Goal: Use online tool/utility: Utilize a website feature to perform a specific function

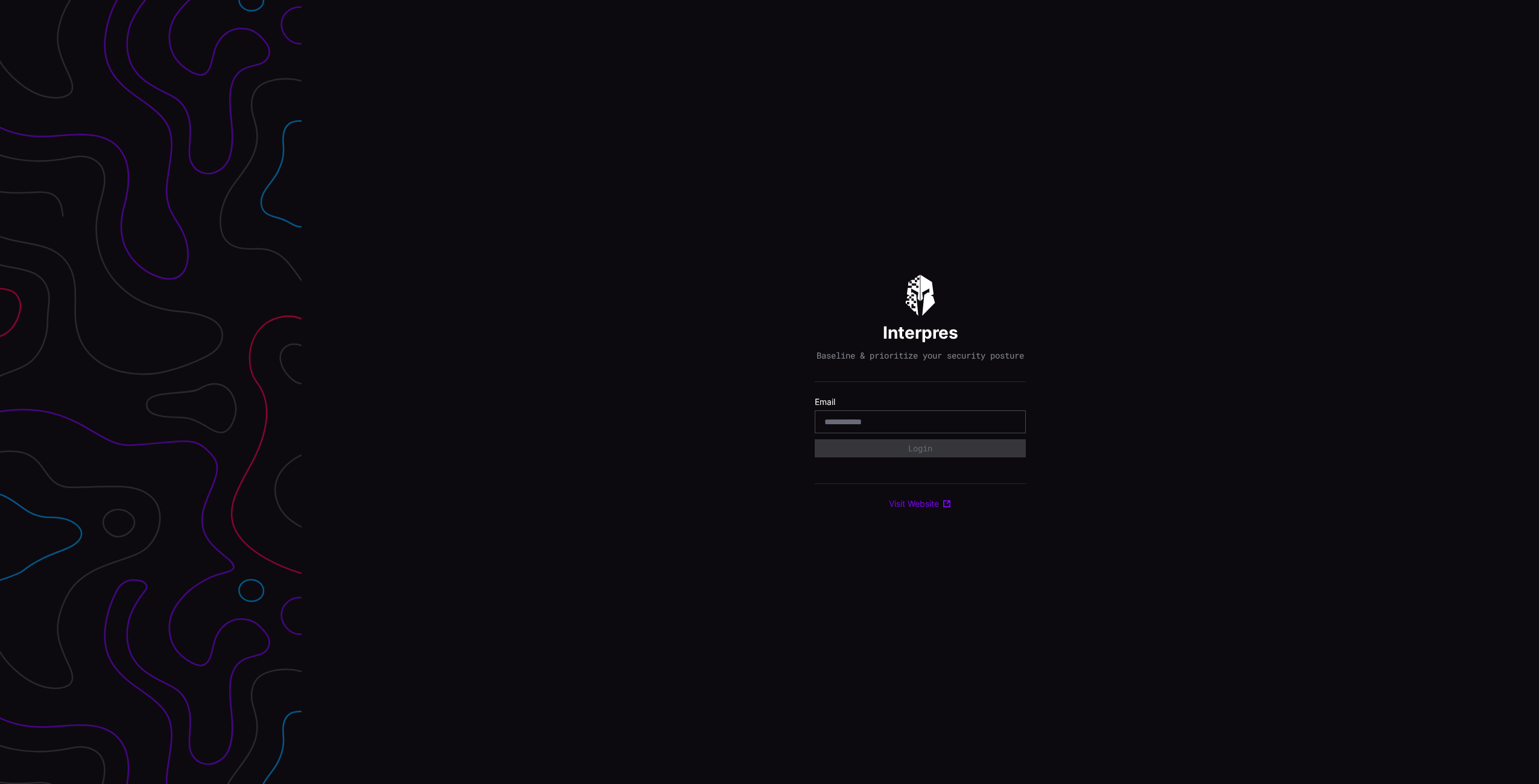
click at [1539, 426] on com-1password-button at bounding box center [1539, 392] width 0 height 784
type input "**********"
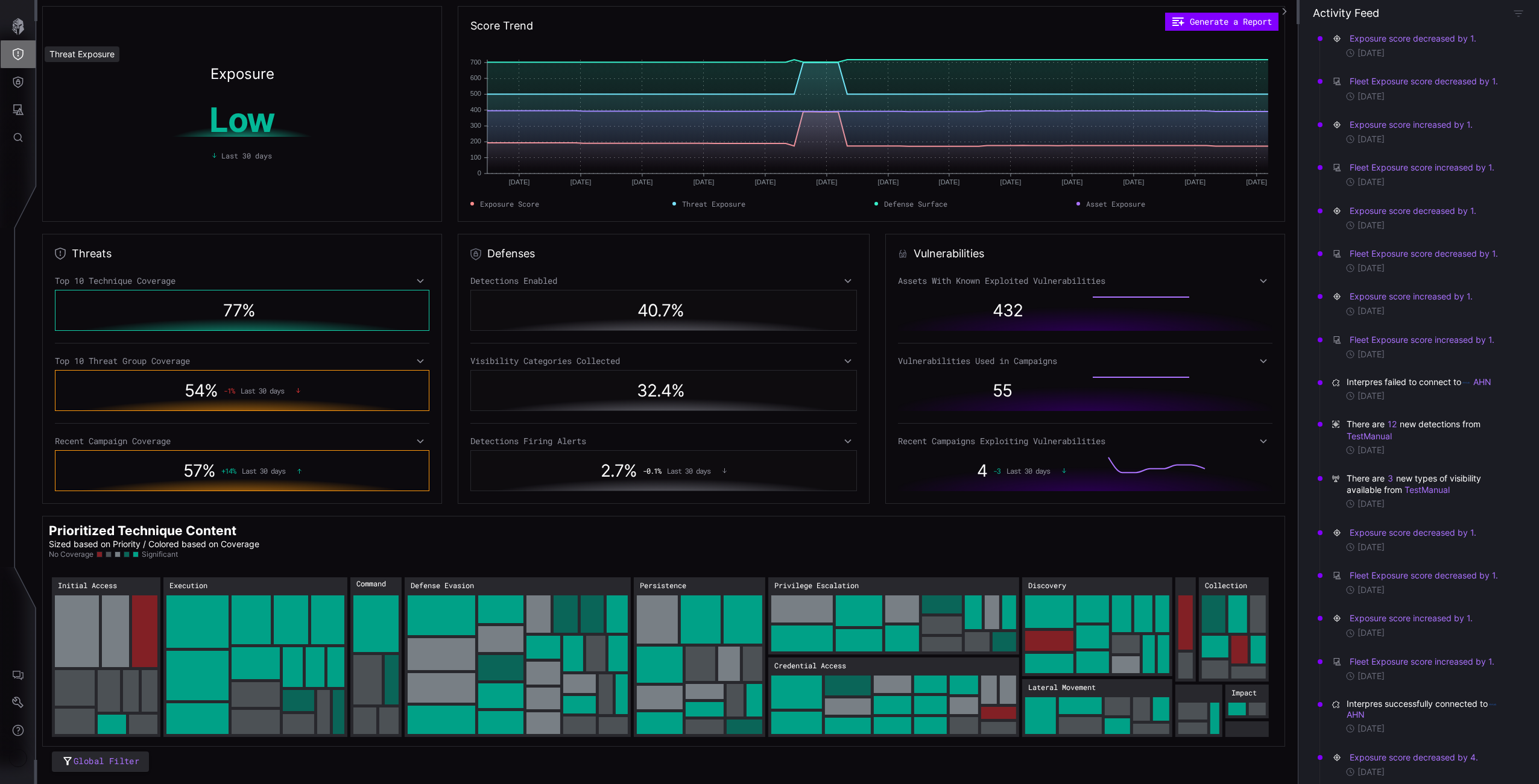
click at [18, 53] on icon "Threat Exposure" at bounding box center [18, 54] width 12 height 12
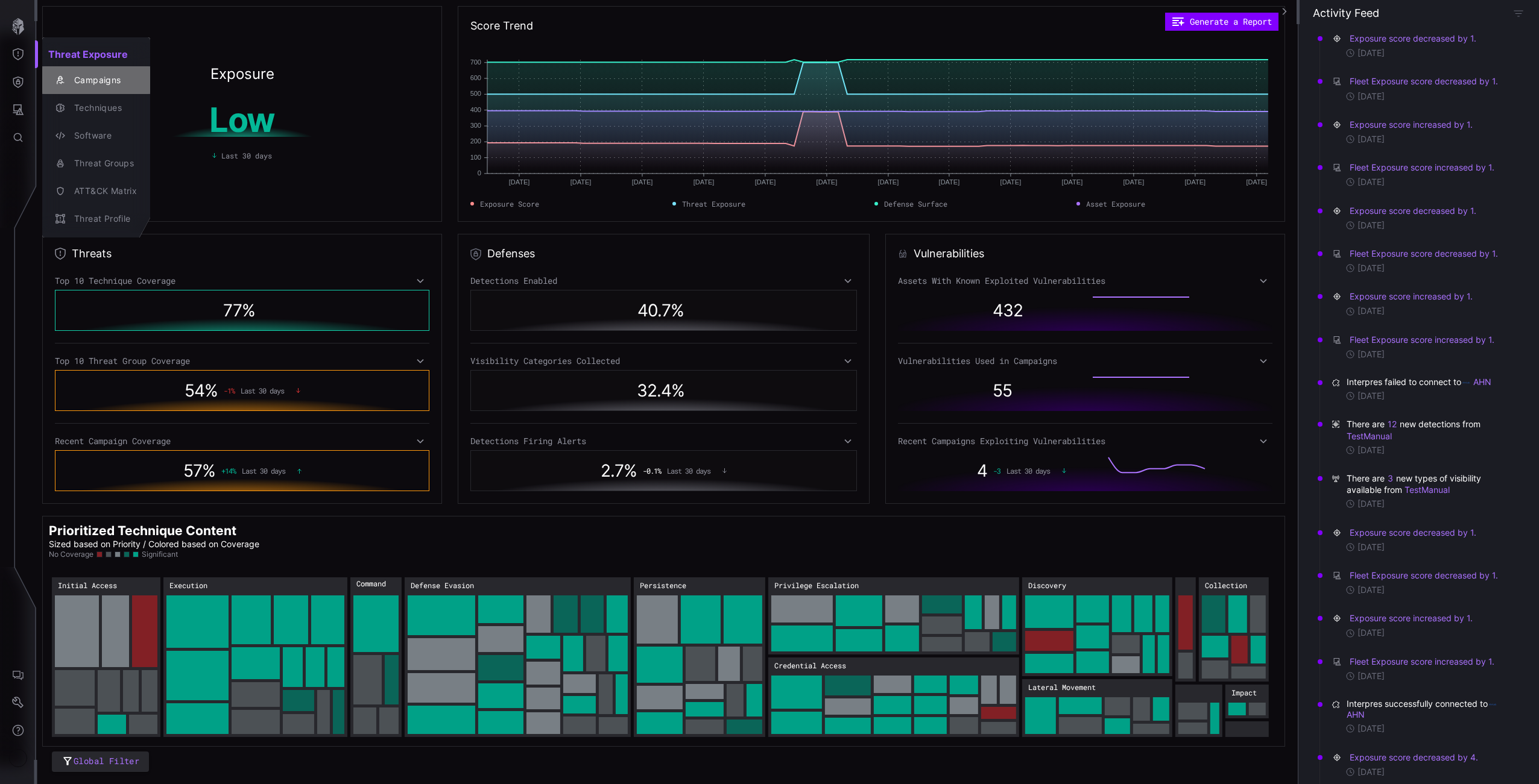
click at [88, 83] on div "Campaigns" at bounding box center [103, 80] width 69 height 15
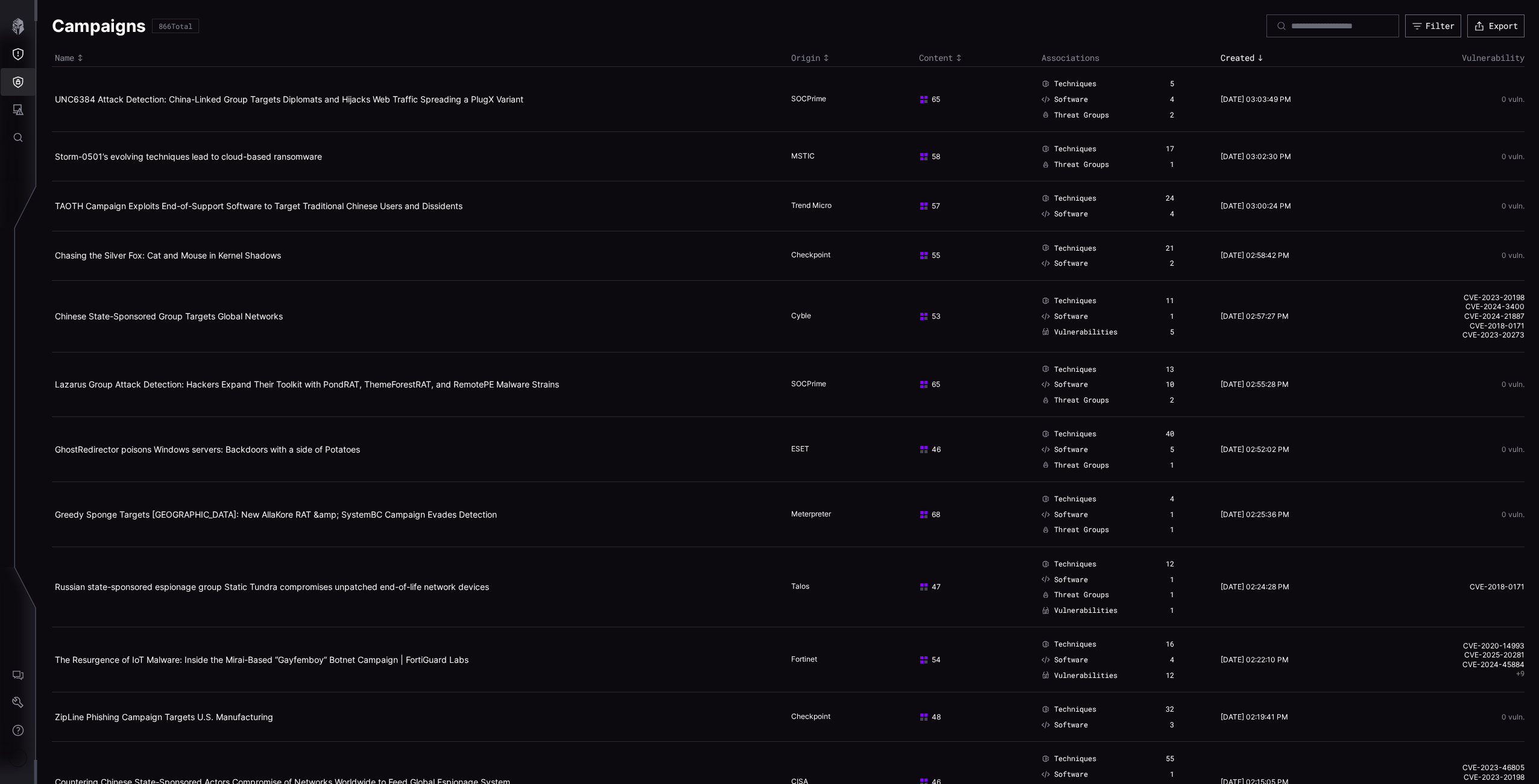
click at [28, 88] on button "Defense Surface" at bounding box center [18, 83] width 35 height 28
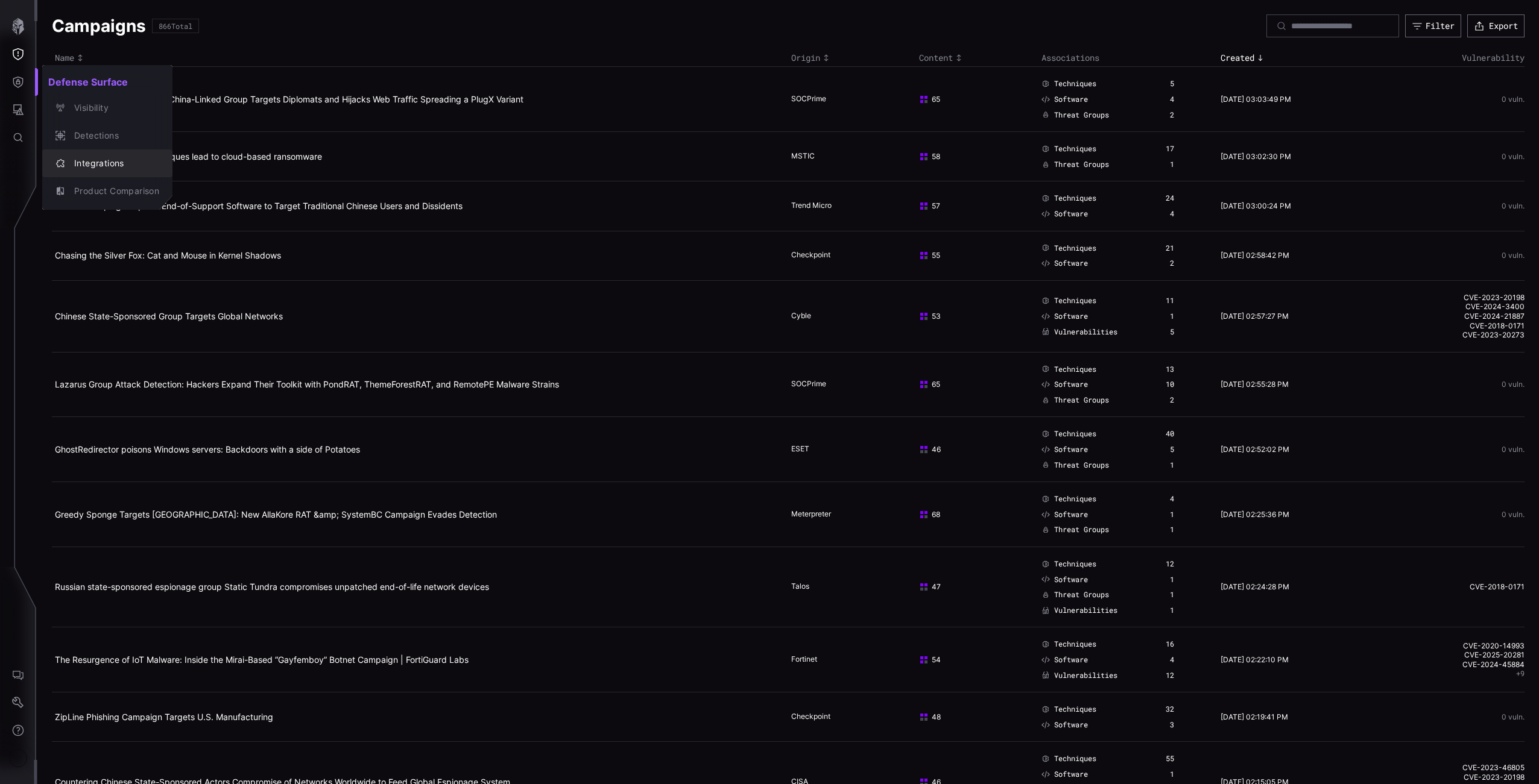
click at [78, 164] on div "Integrations" at bounding box center [114, 163] width 91 height 15
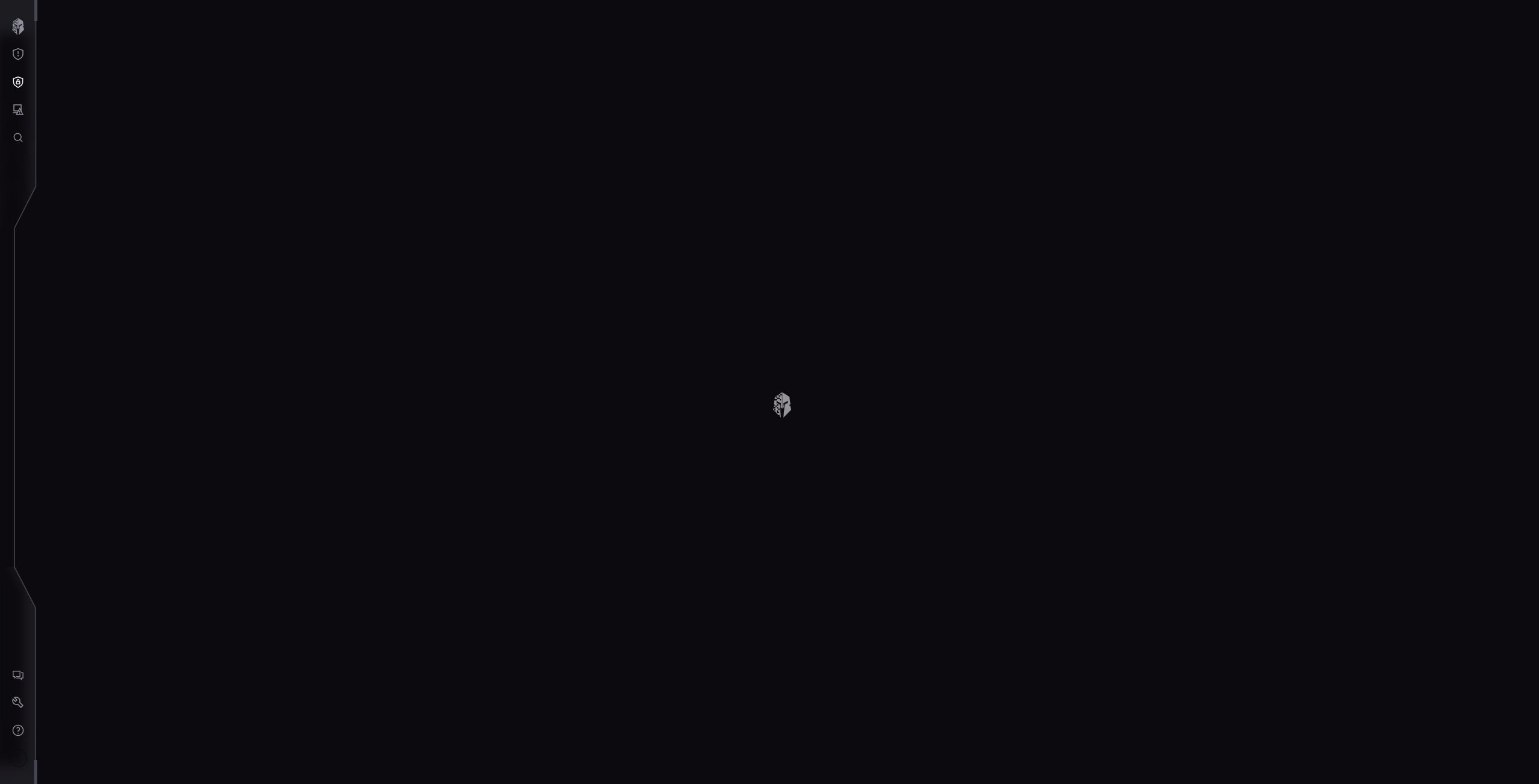
scroll to position [3, 0]
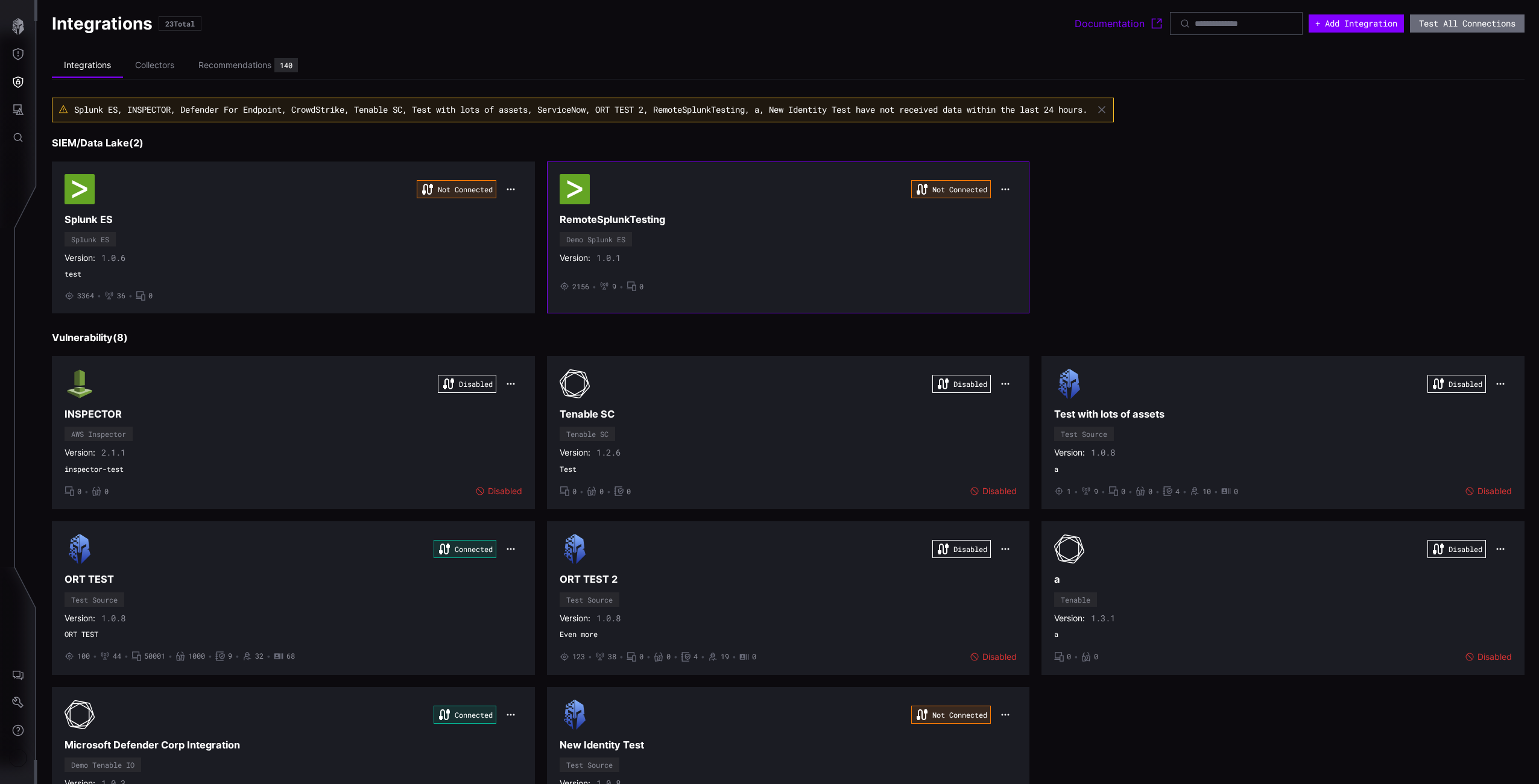
click at [776, 222] on h3 "RemoteSplunkTesting" at bounding box center [788, 219] width 458 height 12
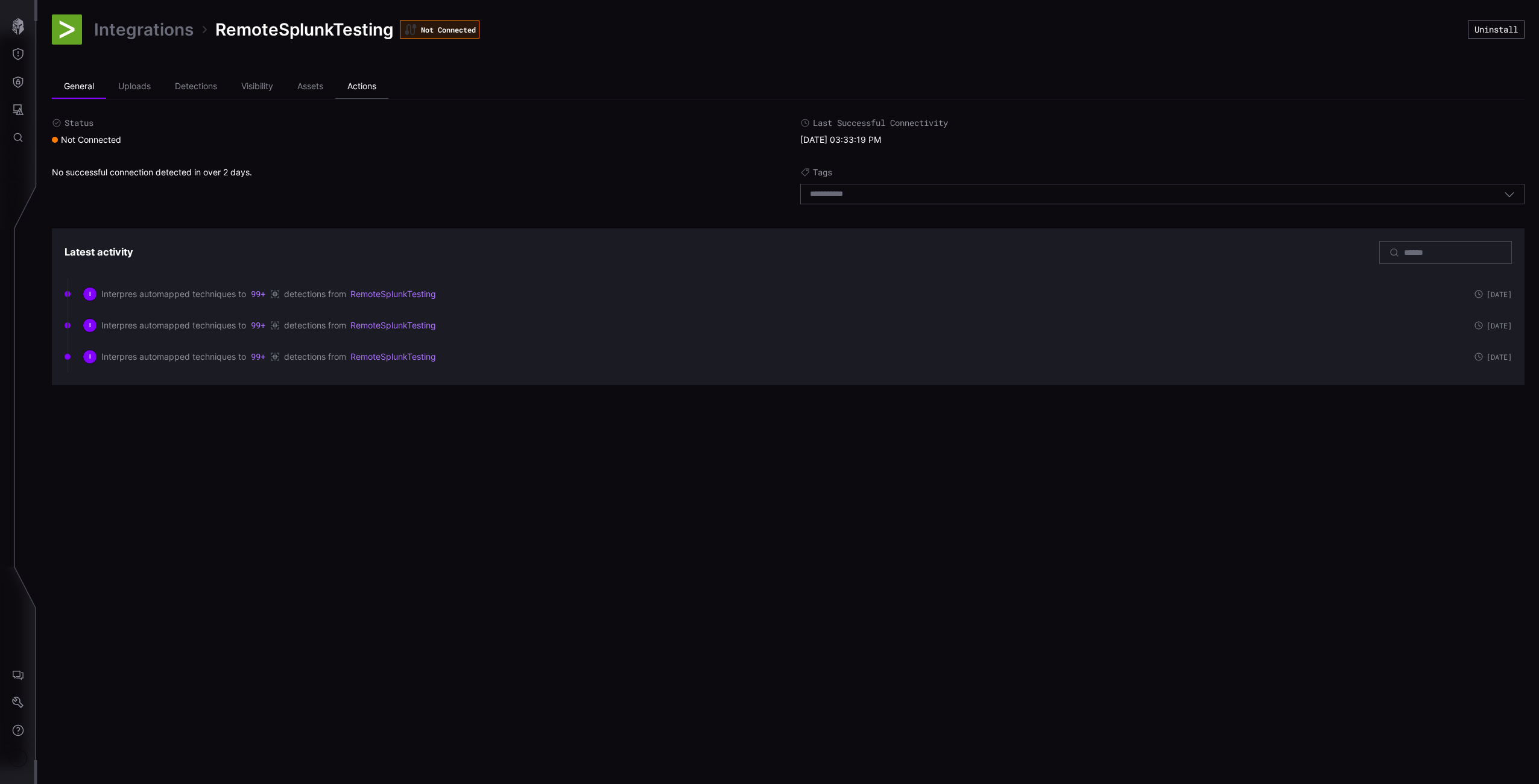
click at [357, 89] on li "Actions" at bounding box center [362, 86] width 53 height 24
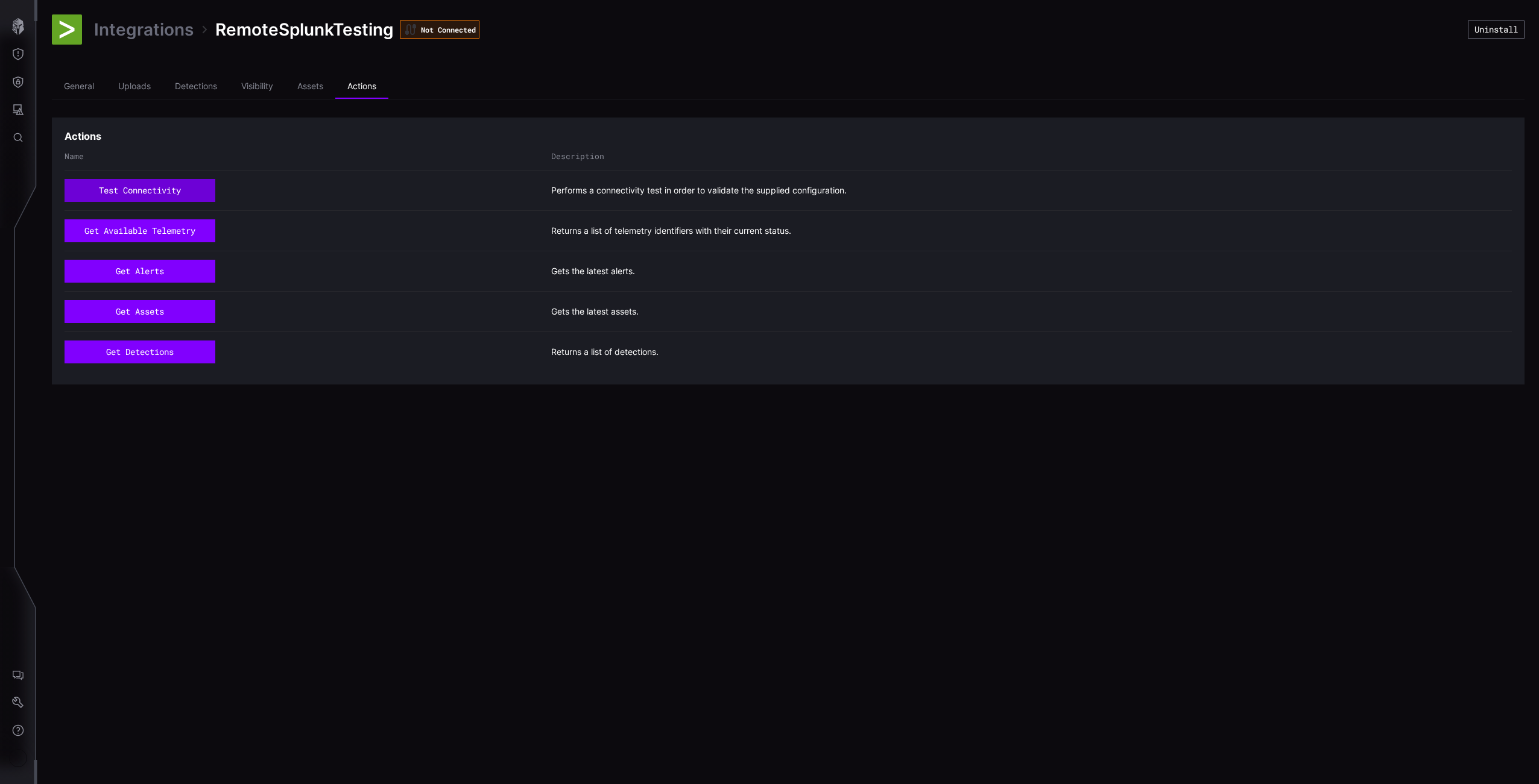
click at [170, 188] on button "test connectivity" at bounding box center [140, 191] width 151 height 23
click at [75, 90] on li "General" at bounding box center [79, 86] width 54 height 24
click at [139, 27] on link "Integrations" at bounding box center [143, 29] width 99 height 22
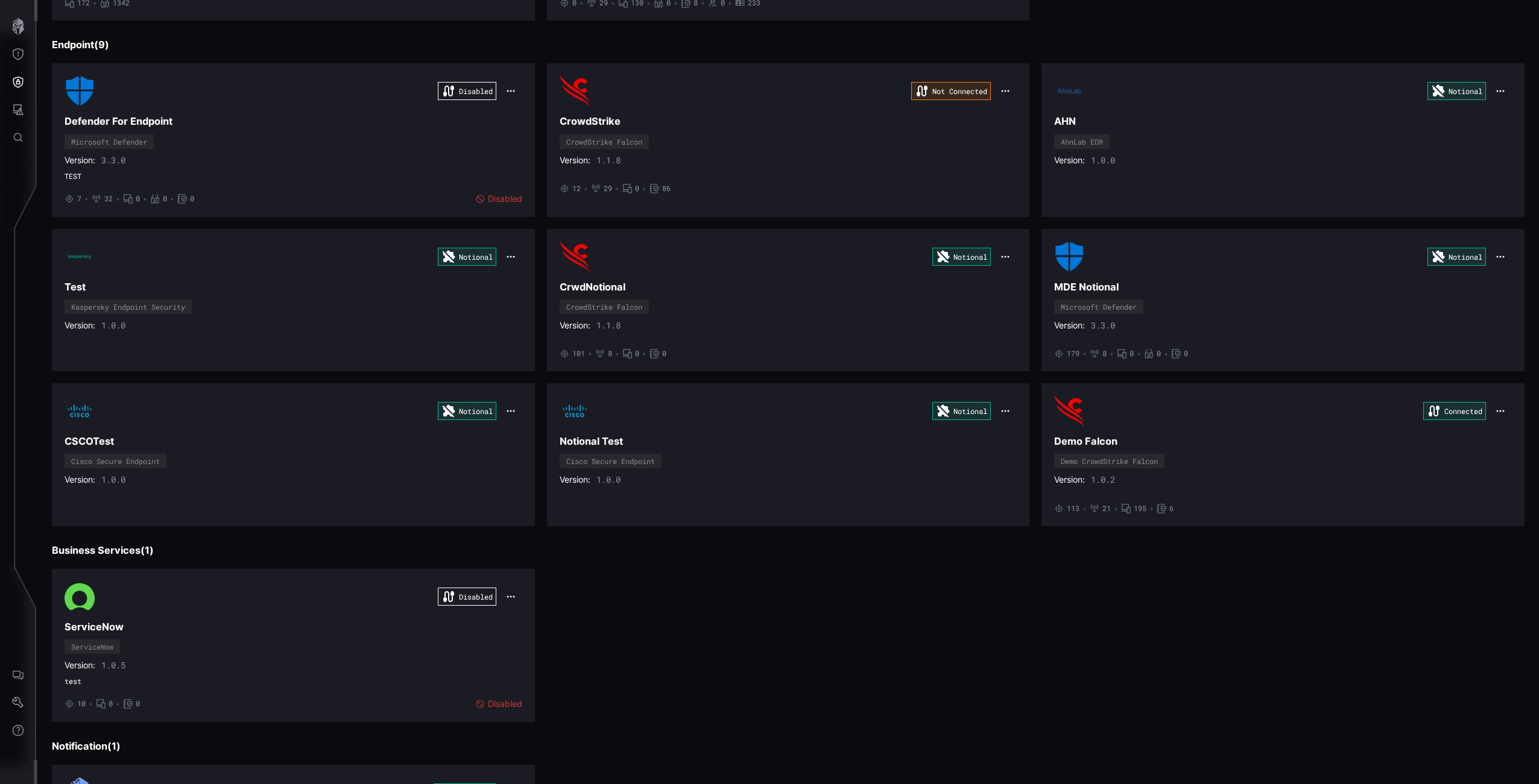
scroll to position [912, 0]
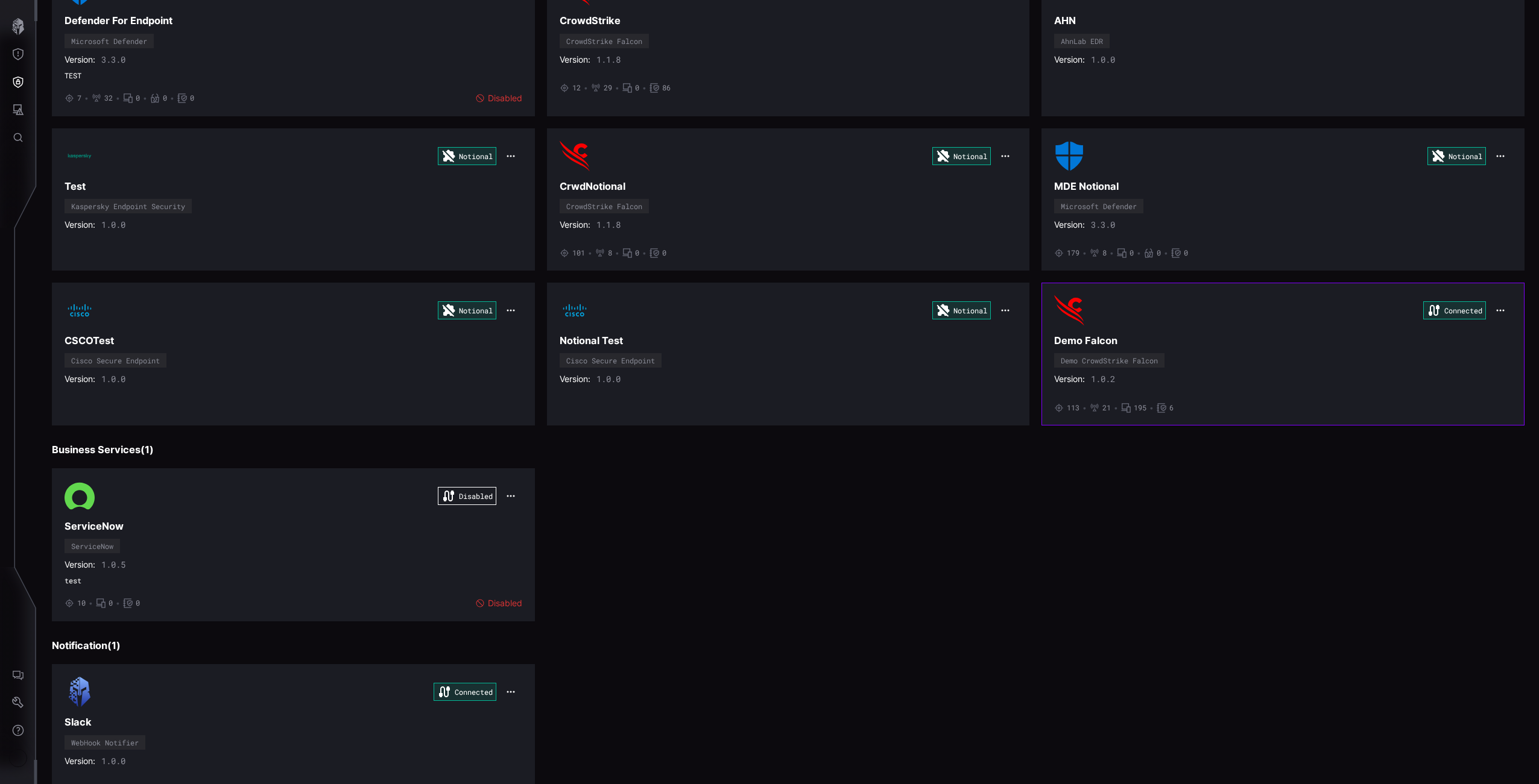
click at [1143, 338] on h3 "Demo Falcon" at bounding box center [1282, 341] width 458 height 12
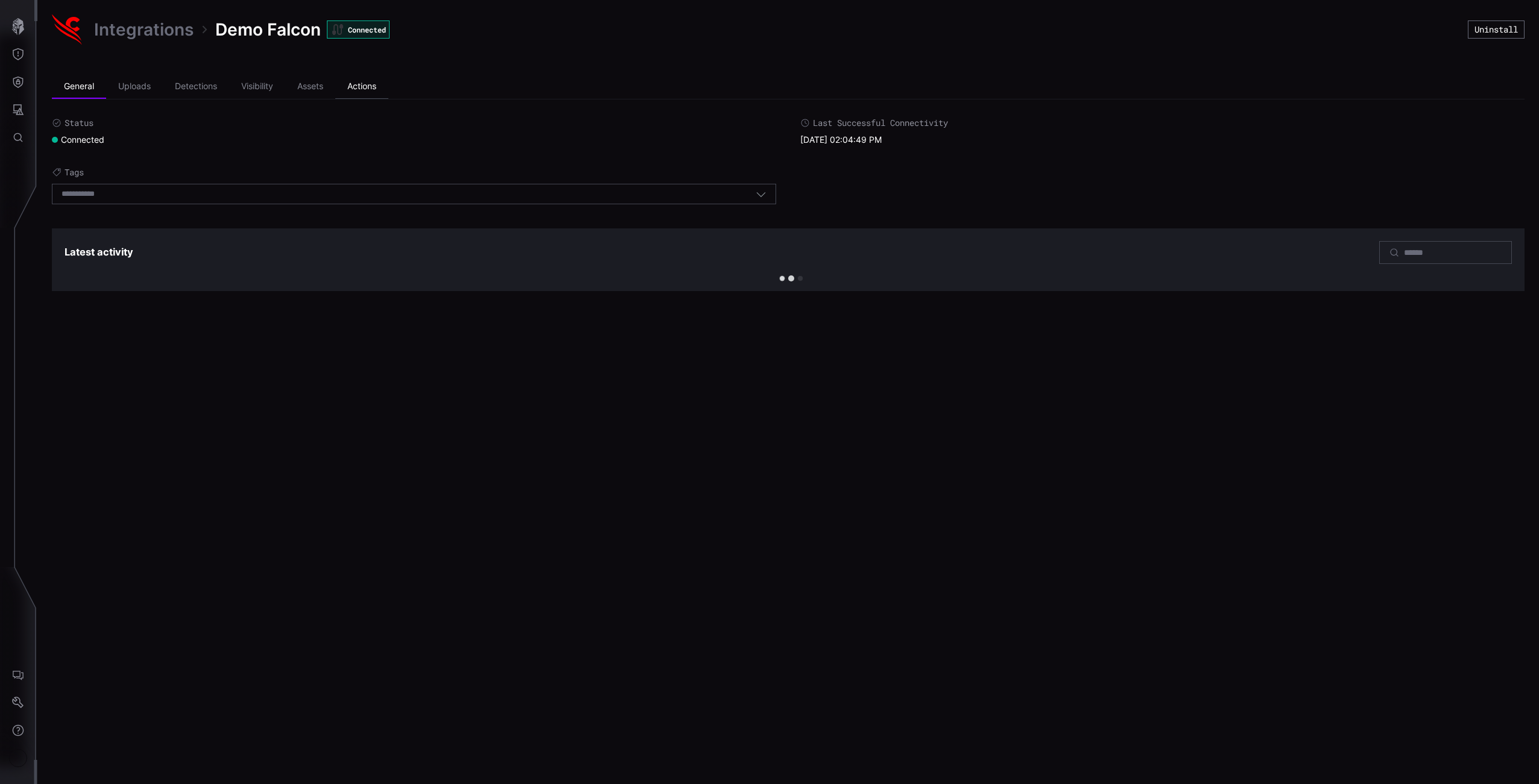
click at [359, 83] on li "Actions" at bounding box center [362, 86] width 53 height 24
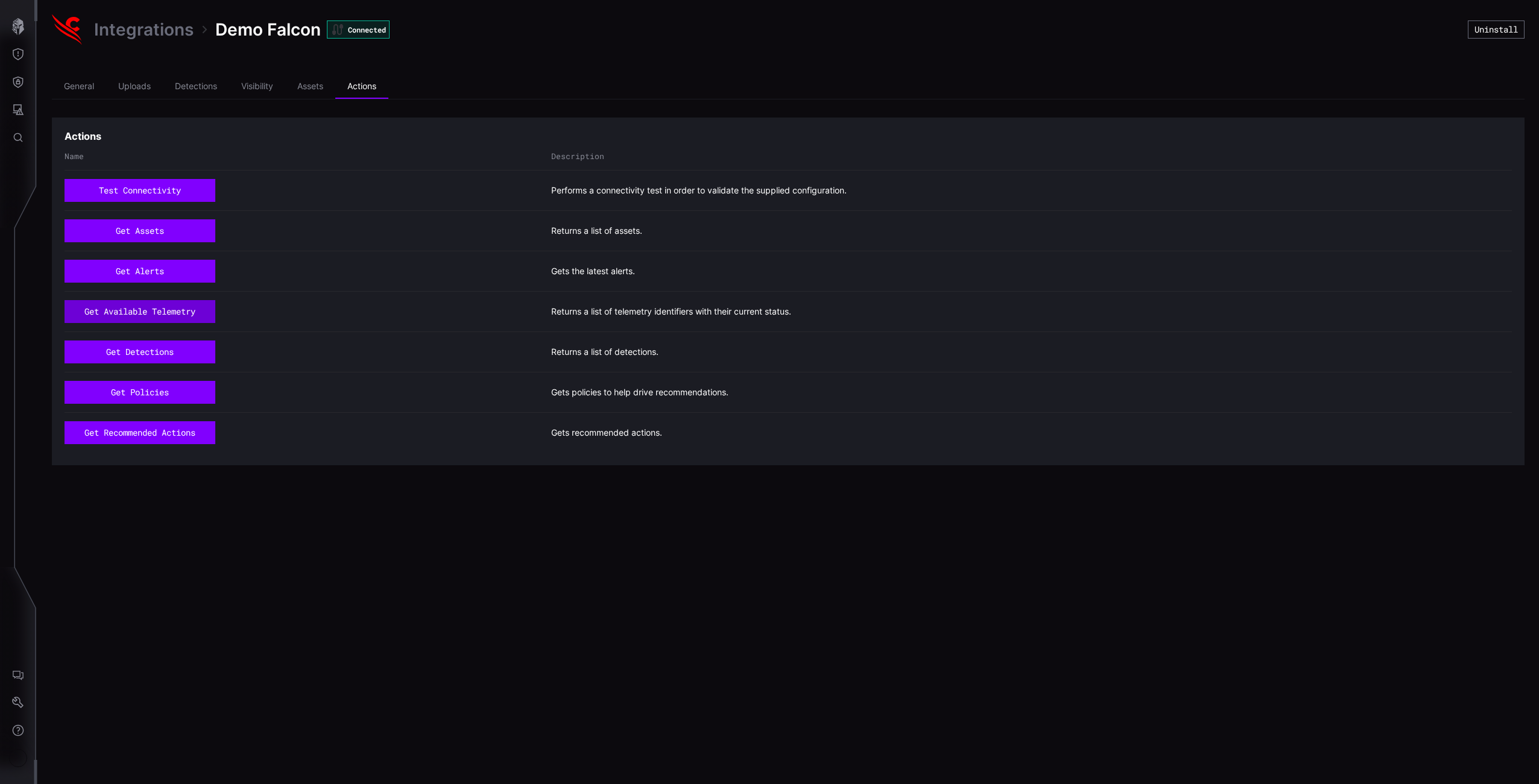
click at [128, 313] on button "get available telemetry" at bounding box center [140, 312] width 151 height 23
click at [132, 349] on button "get detections" at bounding box center [140, 352] width 151 height 23
click at [30, 30] on button "button" at bounding box center [18, 26] width 35 height 28
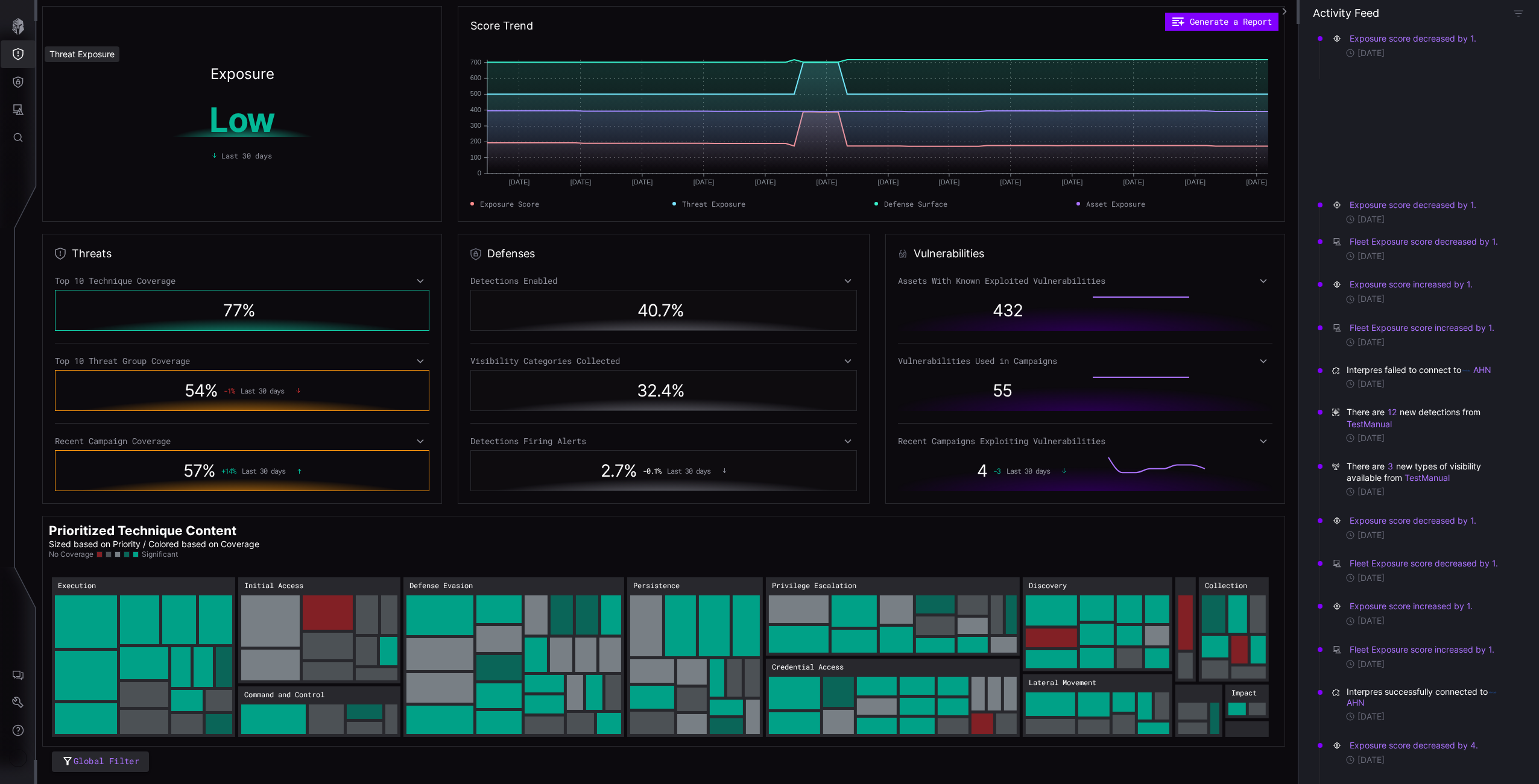
click at [19, 54] on icon "Threat Exposure" at bounding box center [18, 54] width 12 height 12
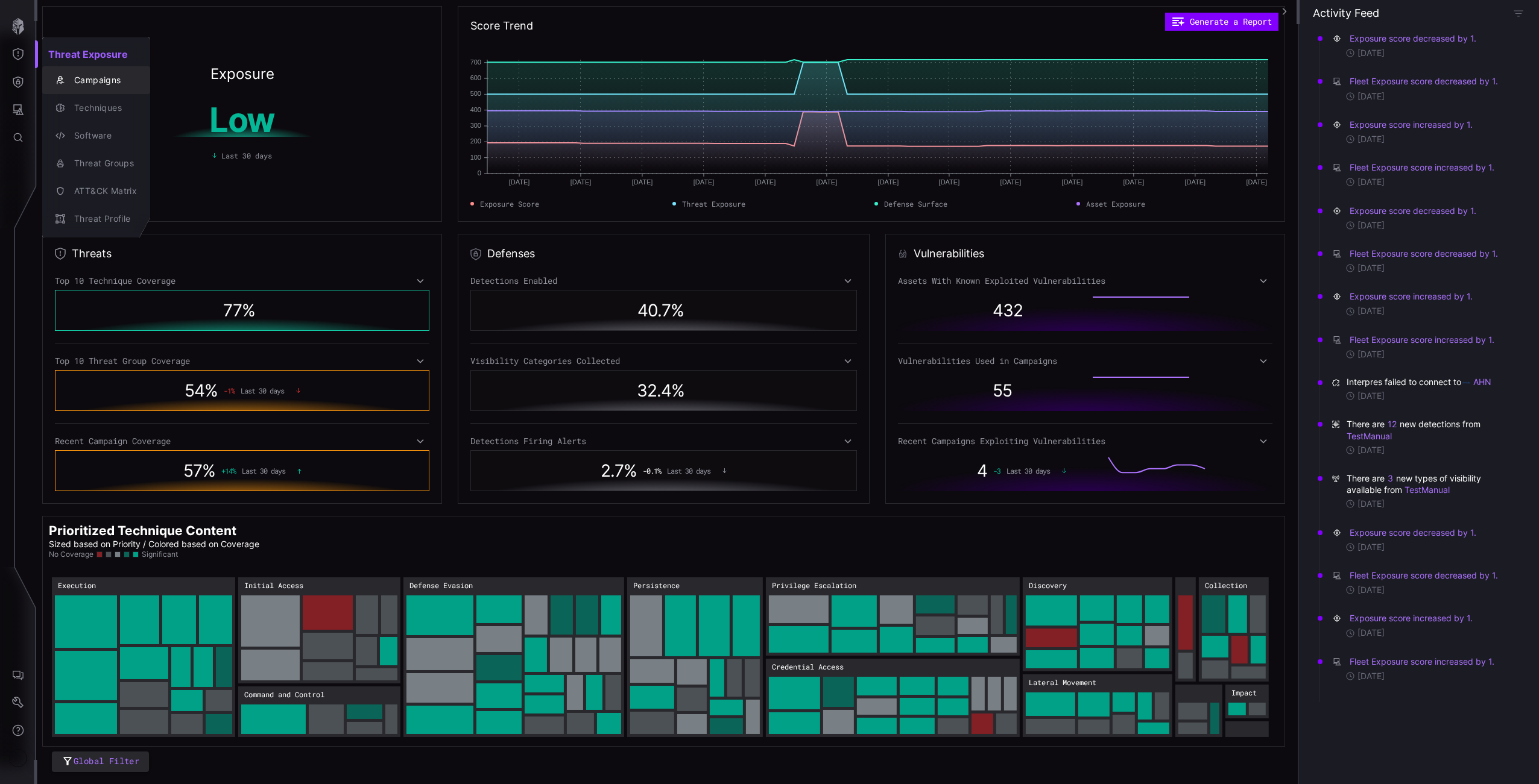
click at [119, 81] on div "Campaigns" at bounding box center [103, 80] width 69 height 15
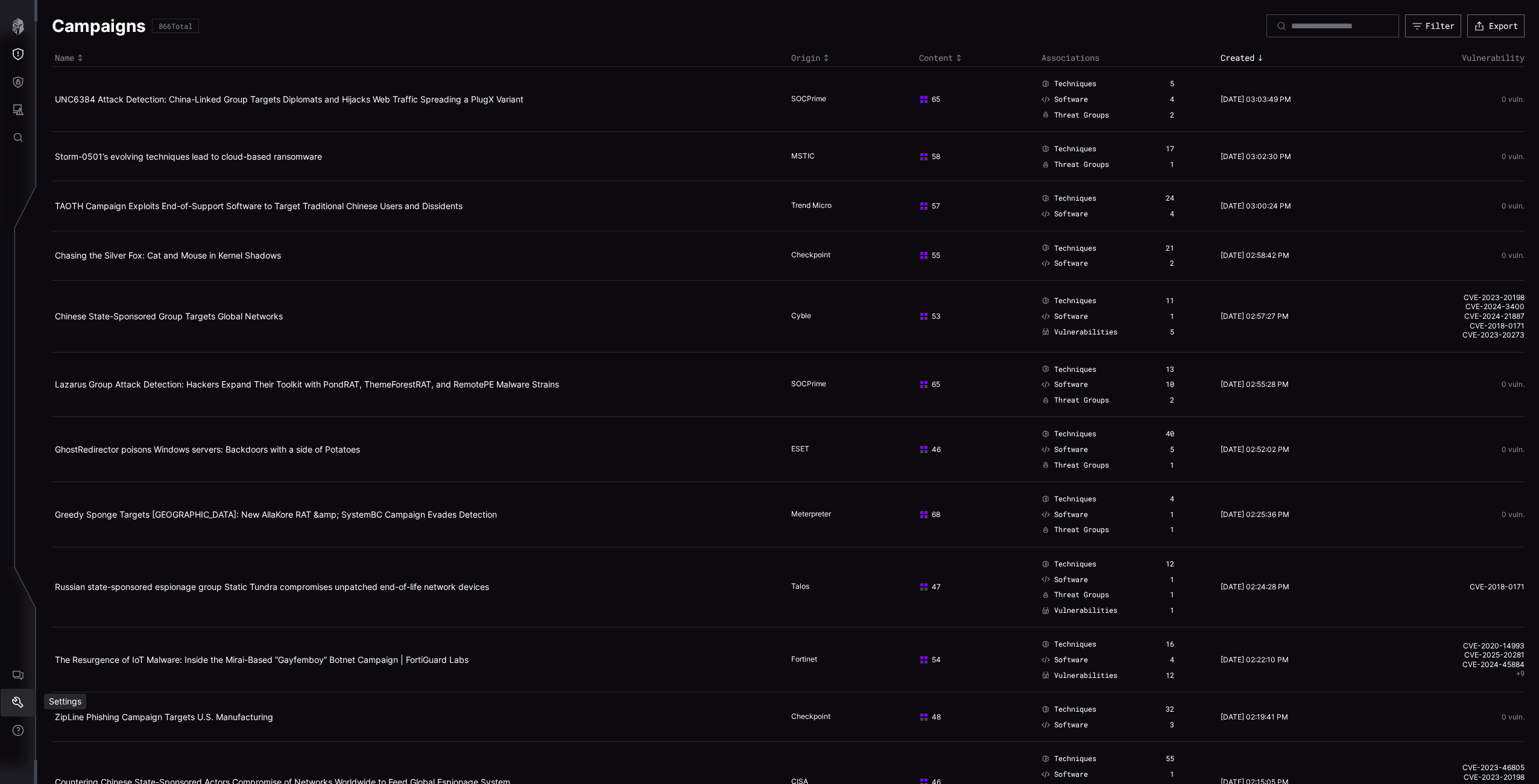
click at [32, 696] on button "Settings" at bounding box center [18, 703] width 35 height 28
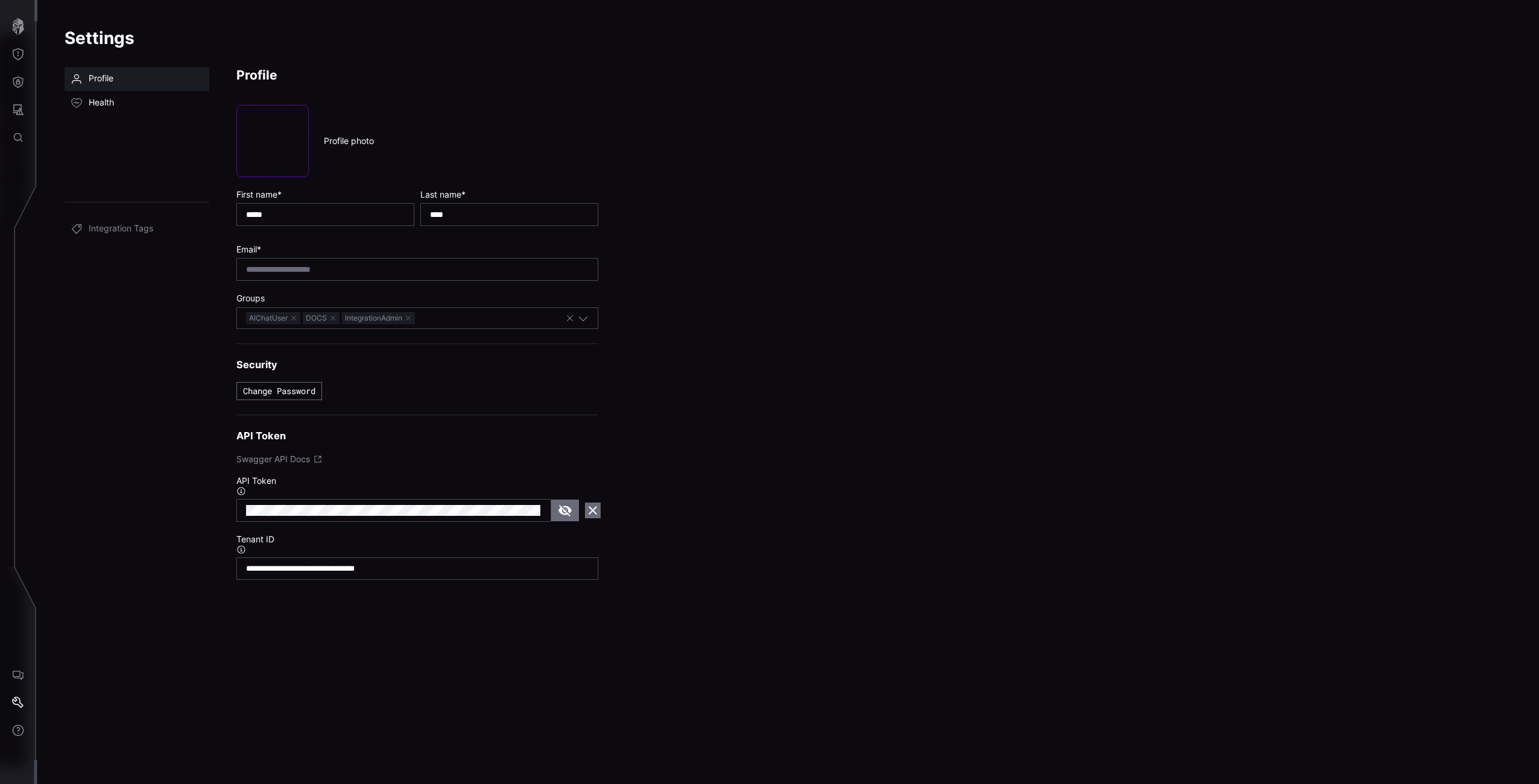
click at [108, 109] on link "Health" at bounding box center [136, 103] width 145 height 24
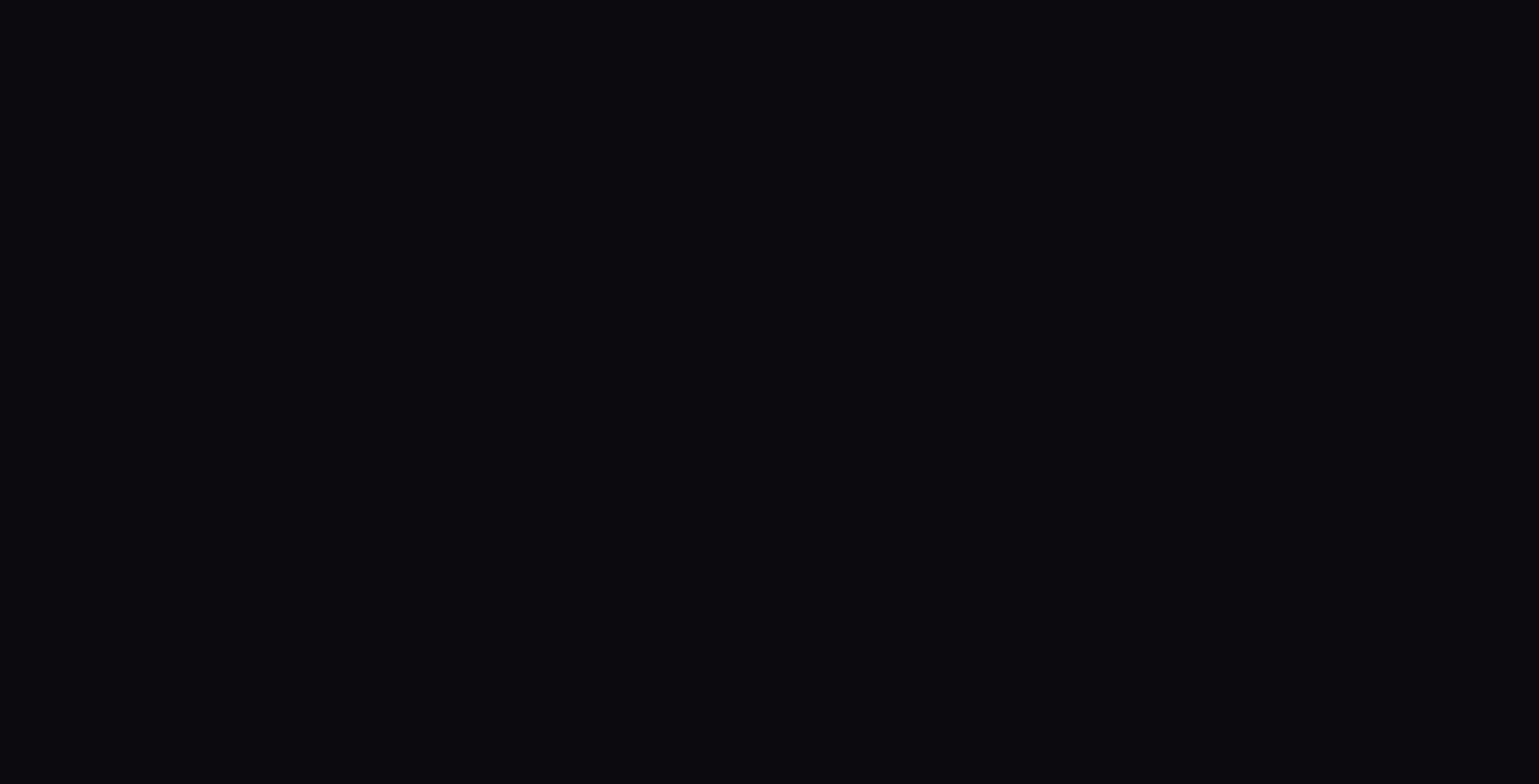
click at [18, 32] on body at bounding box center [770, 392] width 1539 height 784
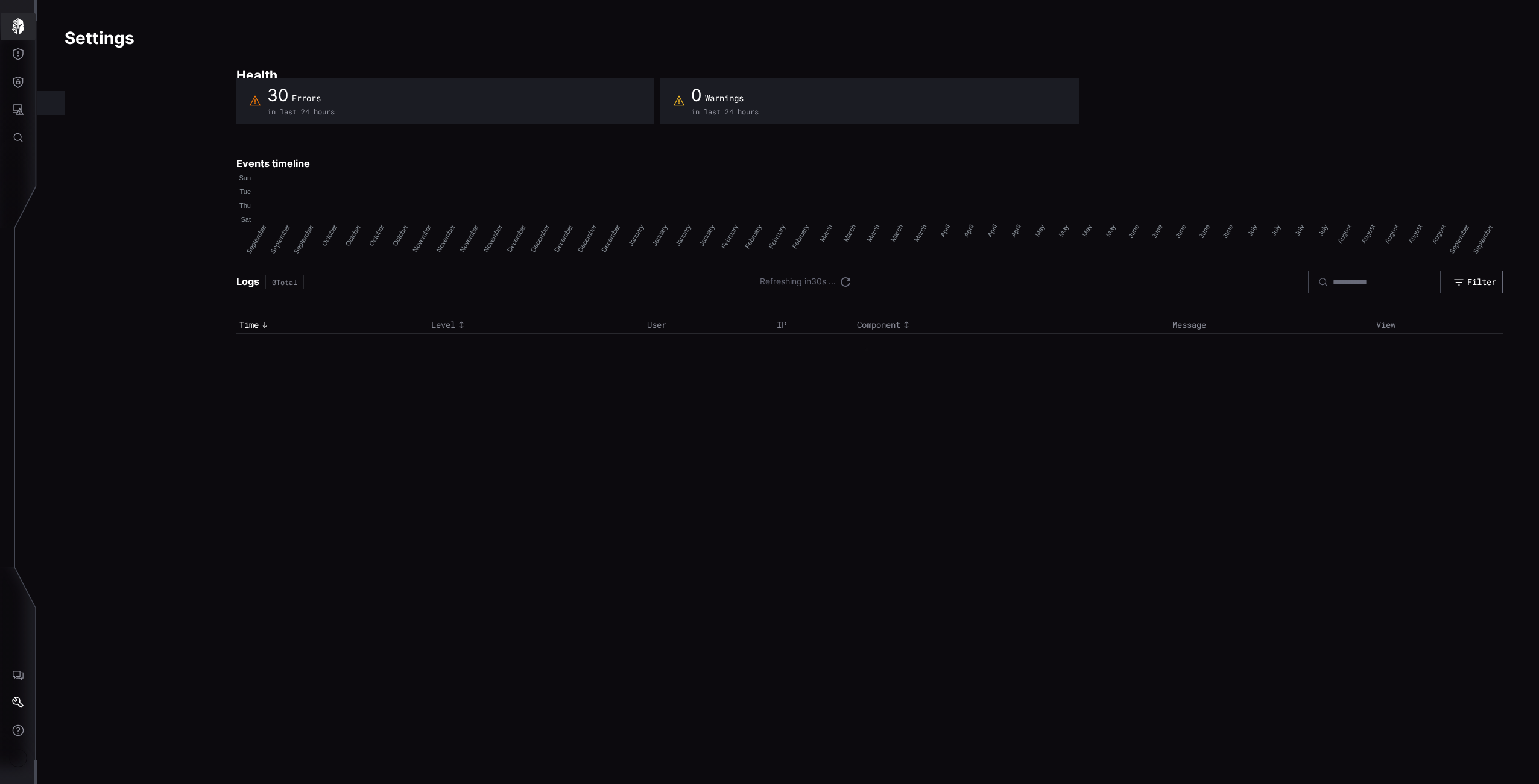
click at [22, 33] on icon "button" at bounding box center [18, 26] width 17 height 17
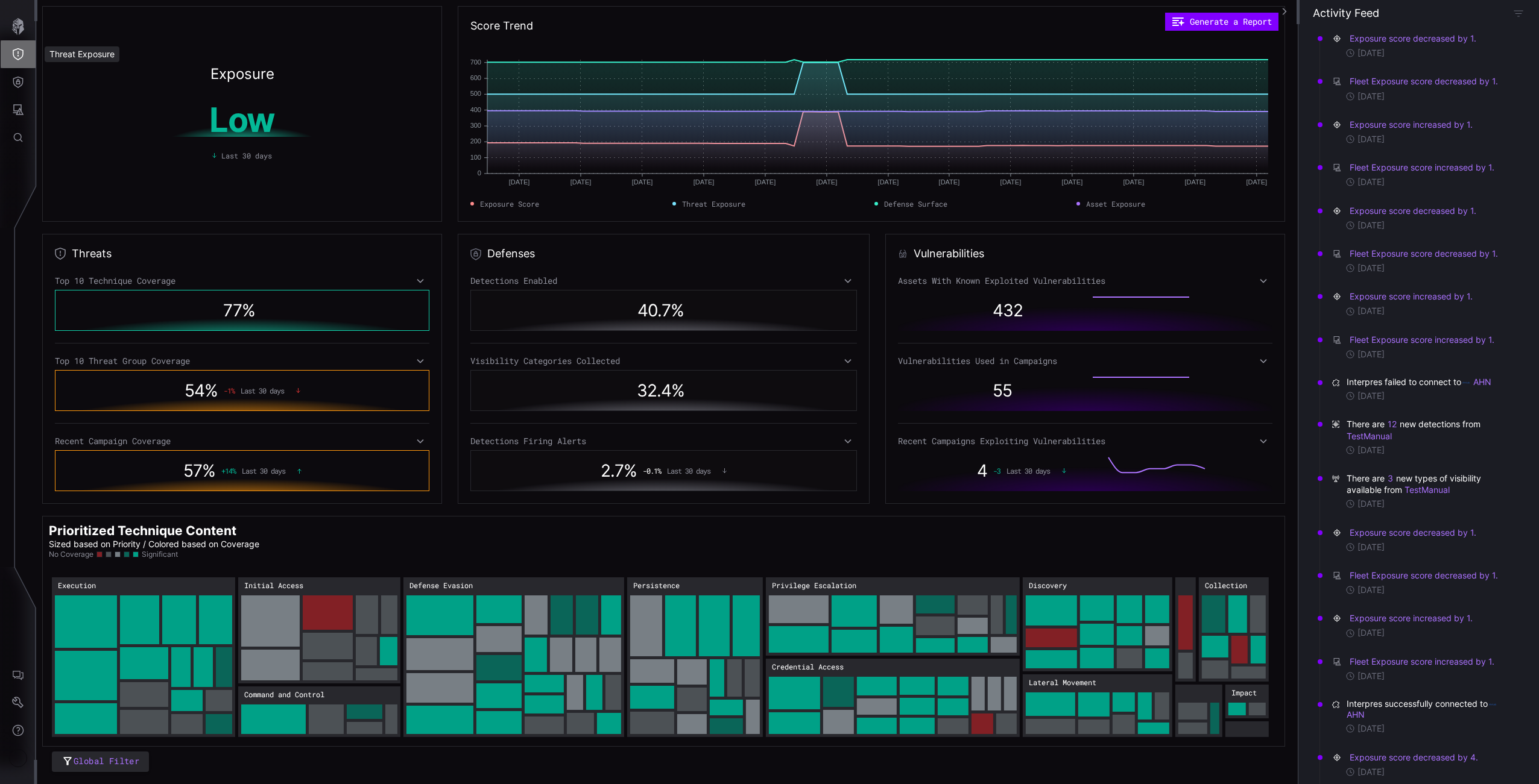
click at [22, 61] on button "Threat Exposure" at bounding box center [18, 54] width 35 height 28
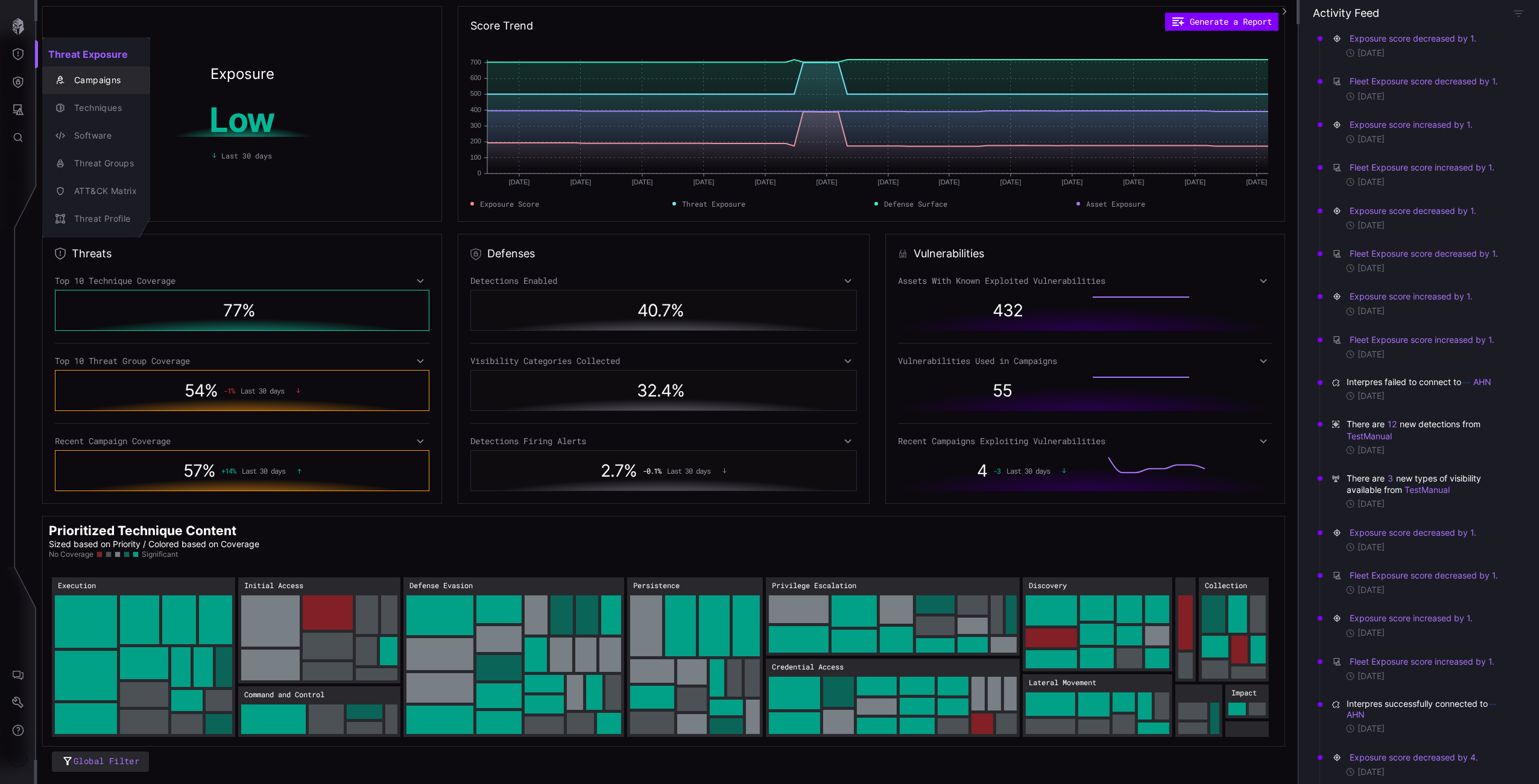
click at [98, 76] on div "Campaigns" at bounding box center [103, 80] width 69 height 15
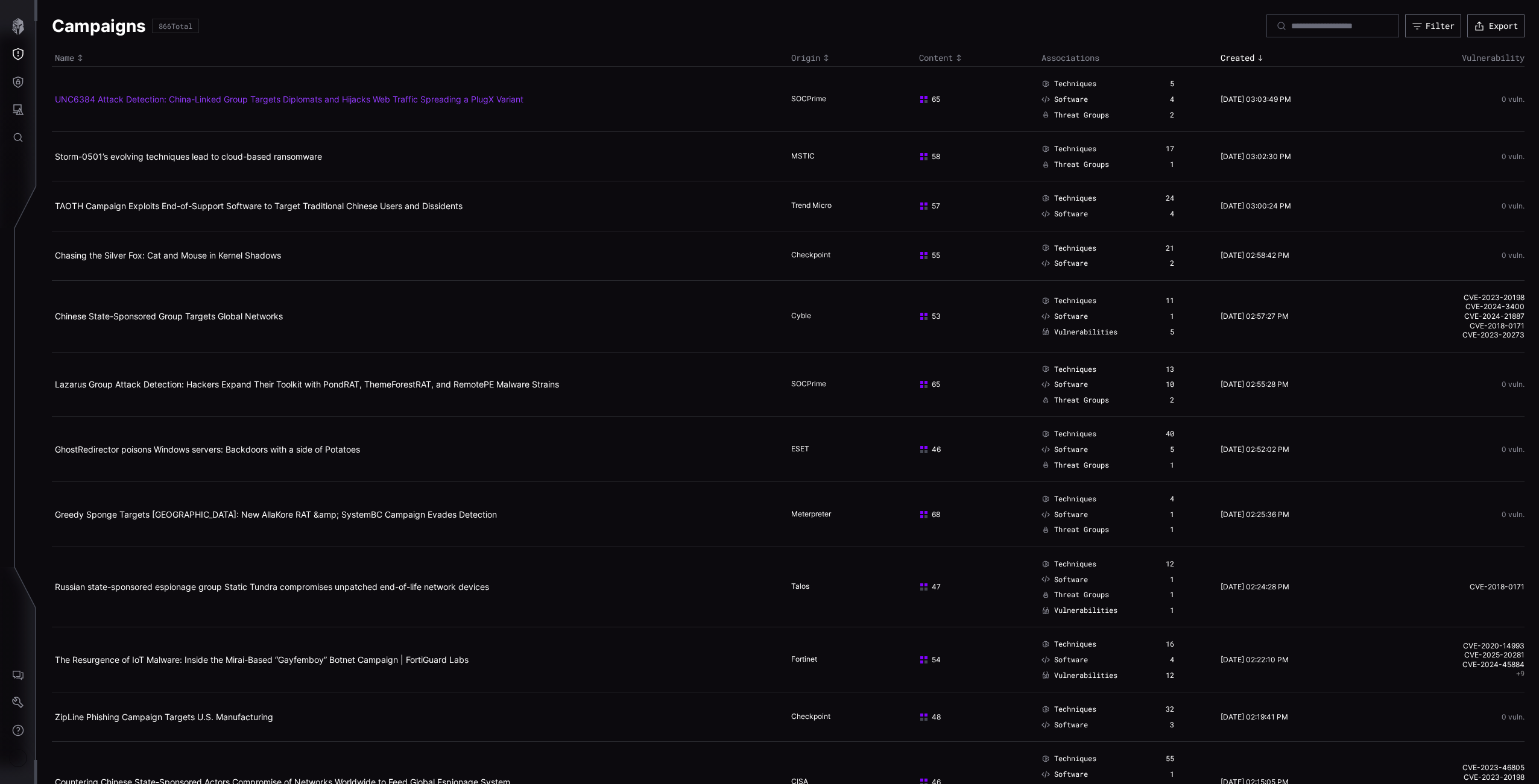
click at [207, 99] on link "UNC6384 Attack Detection: China-Linked Group Targets Diplomats and Hijacks Web …" at bounding box center [289, 99] width 469 height 11
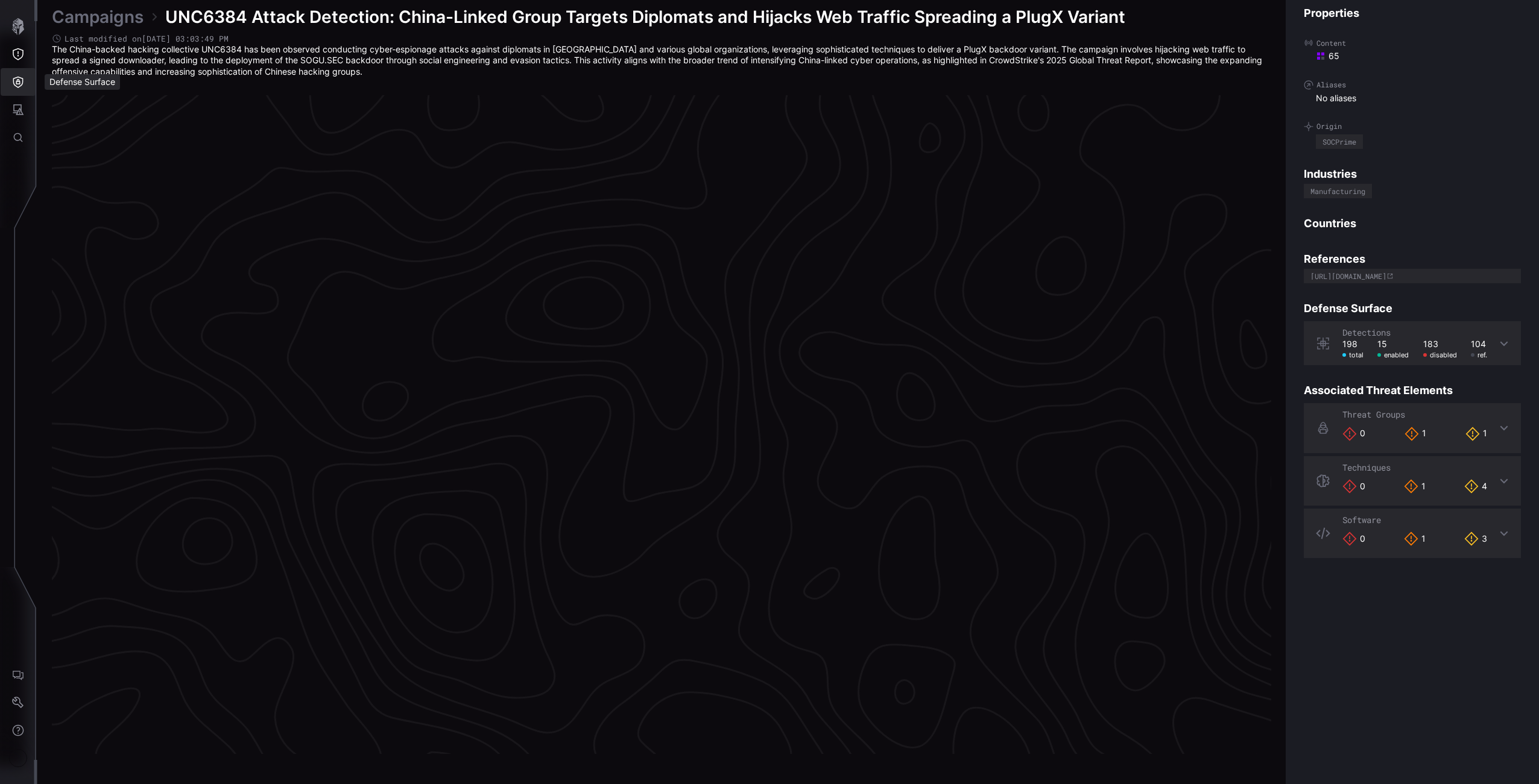
scroll to position [2388, 300]
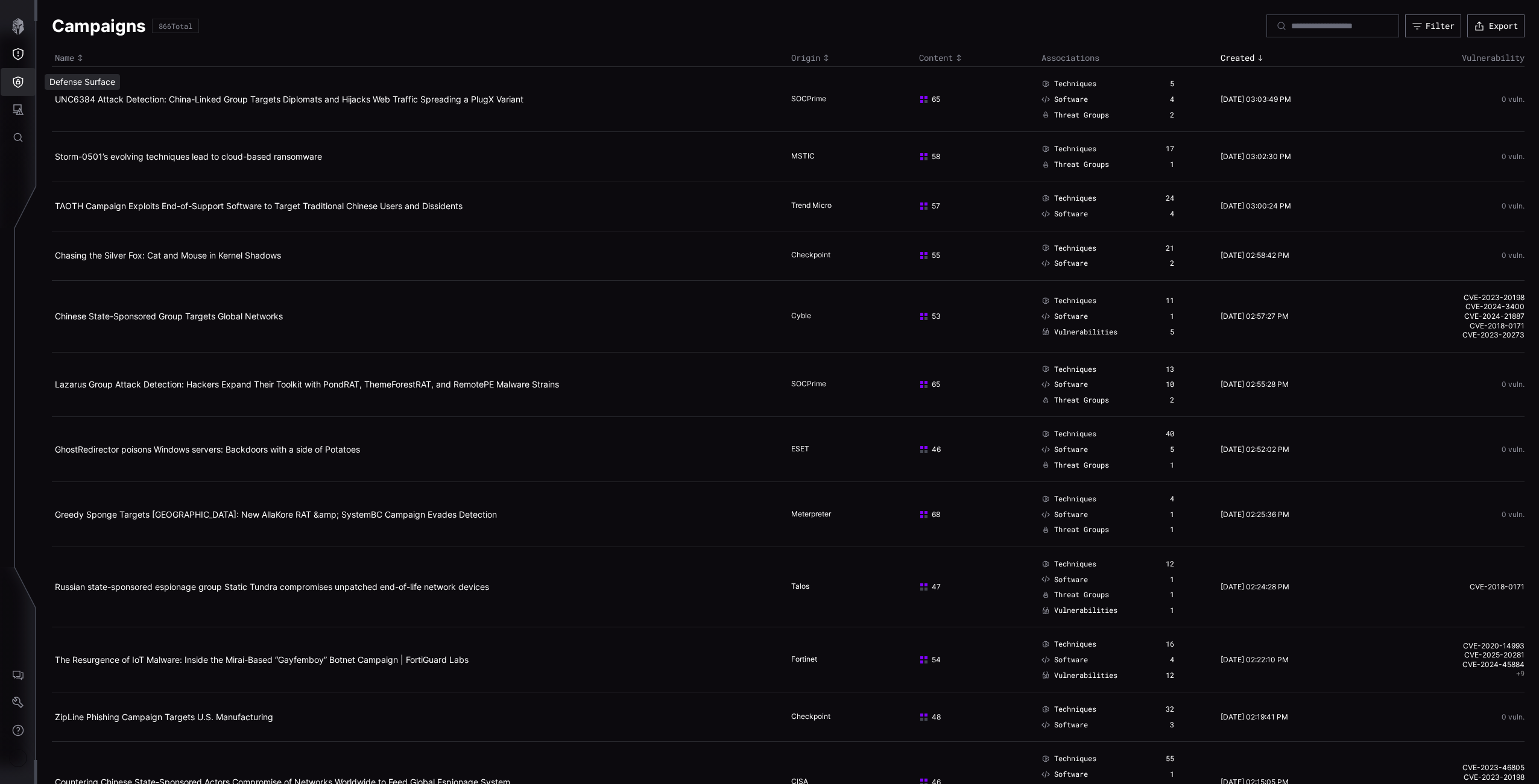
click at [23, 54] on icon "Threat Exposure" at bounding box center [18, 54] width 11 height 12
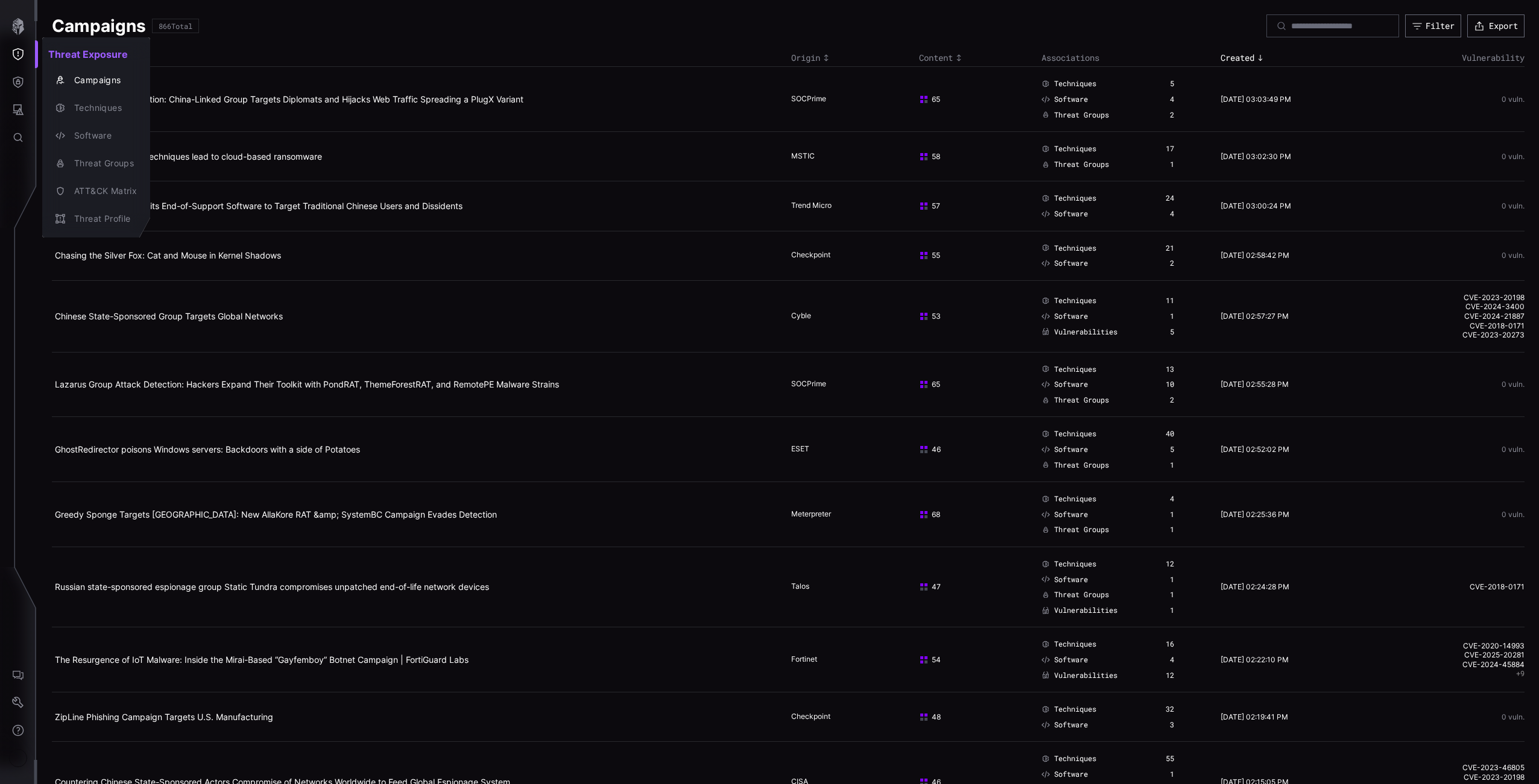
click at [9, 97] on div at bounding box center [770, 392] width 1539 height 784
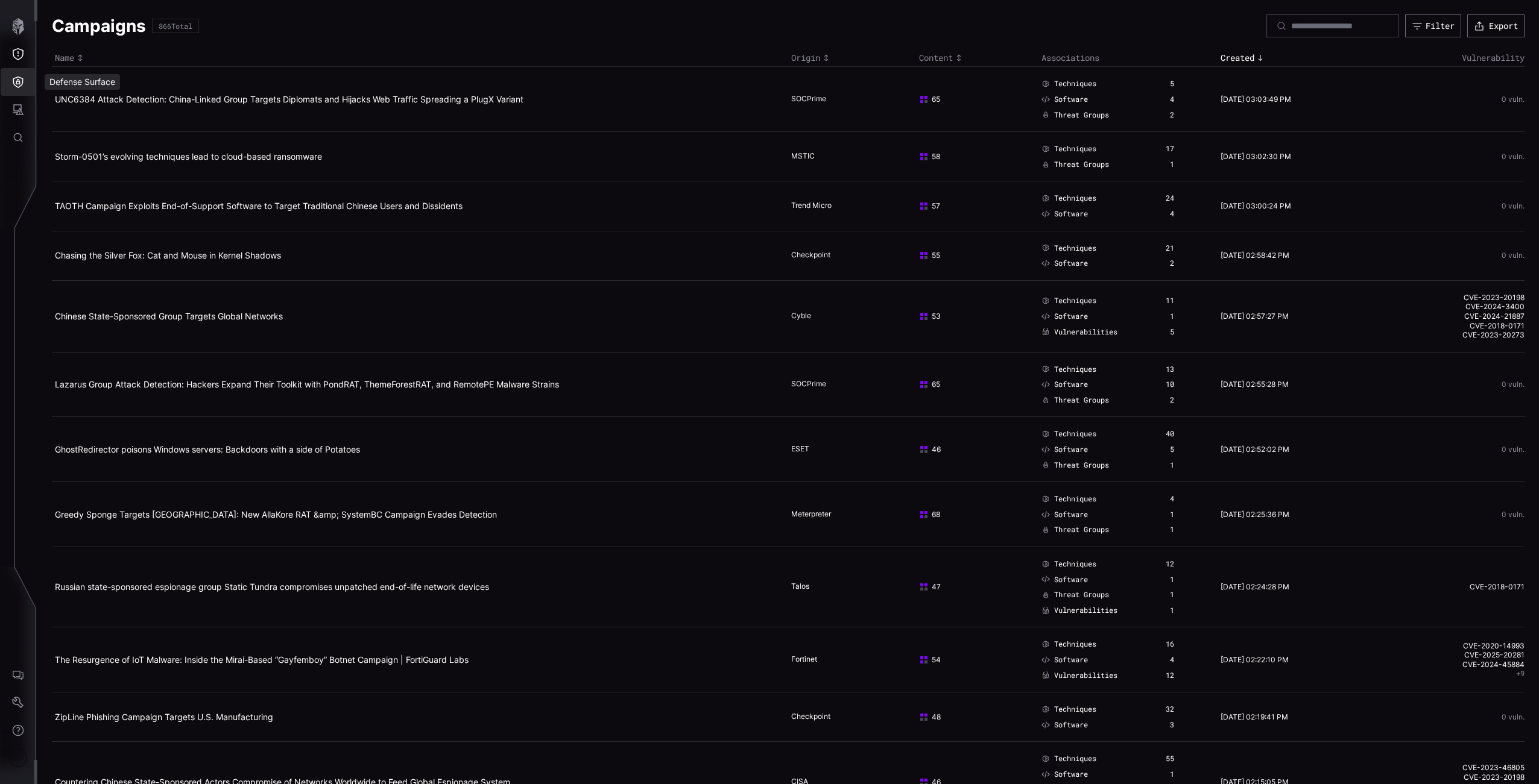
click at [15, 86] on icon "Defense Surface" at bounding box center [18, 82] width 11 height 11
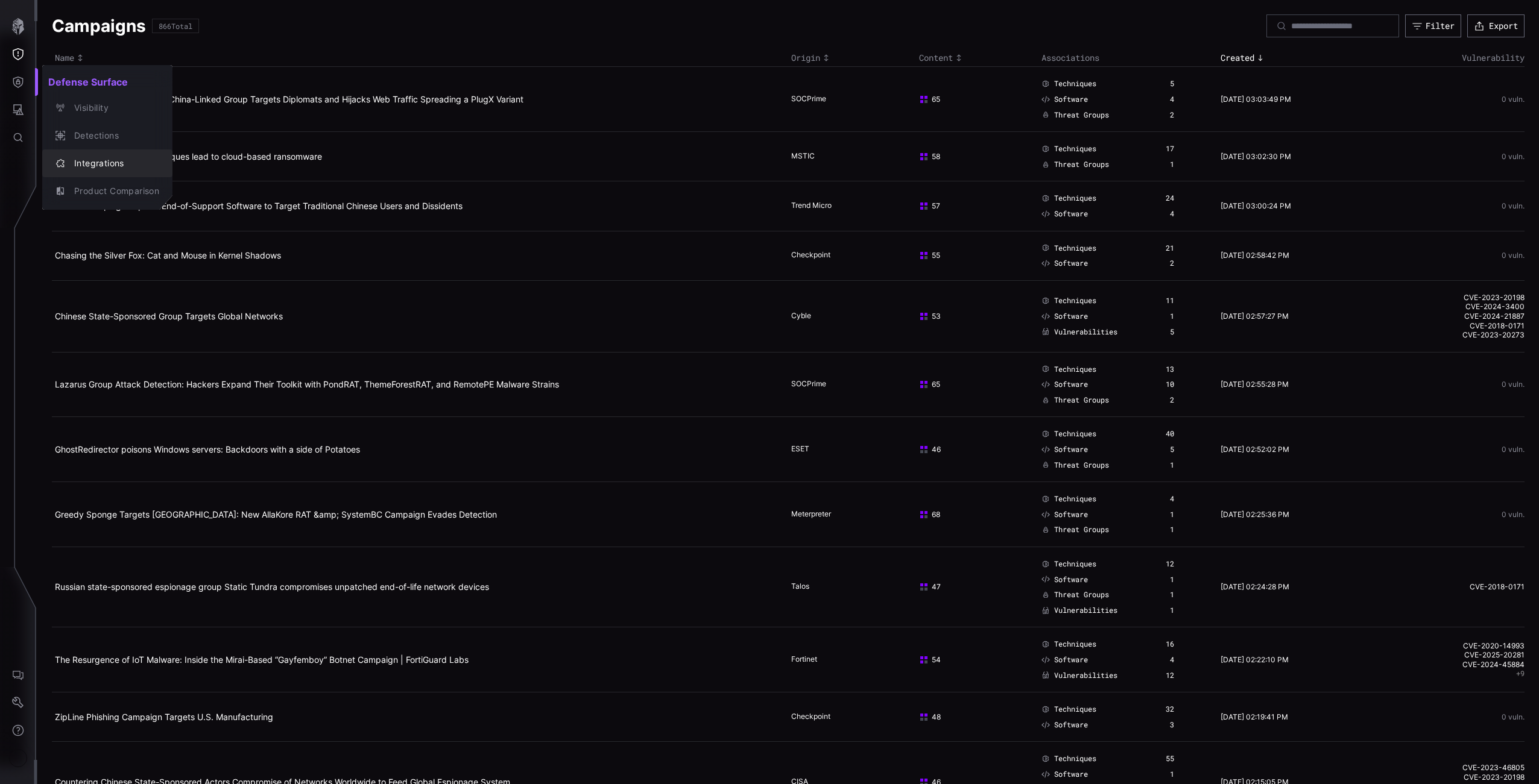
click at [96, 157] on div "Integrations" at bounding box center [114, 163] width 91 height 15
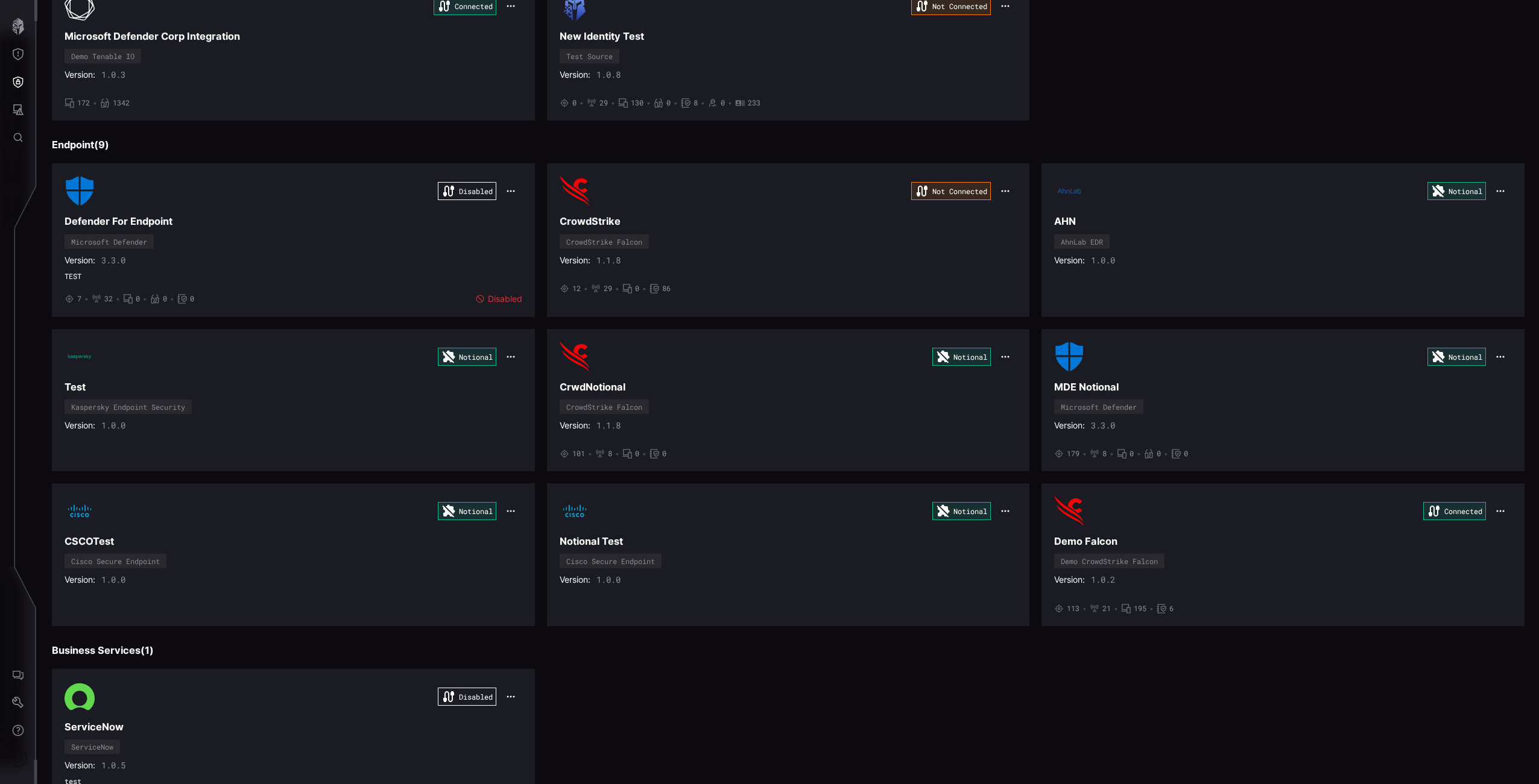
scroll to position [848, 0]
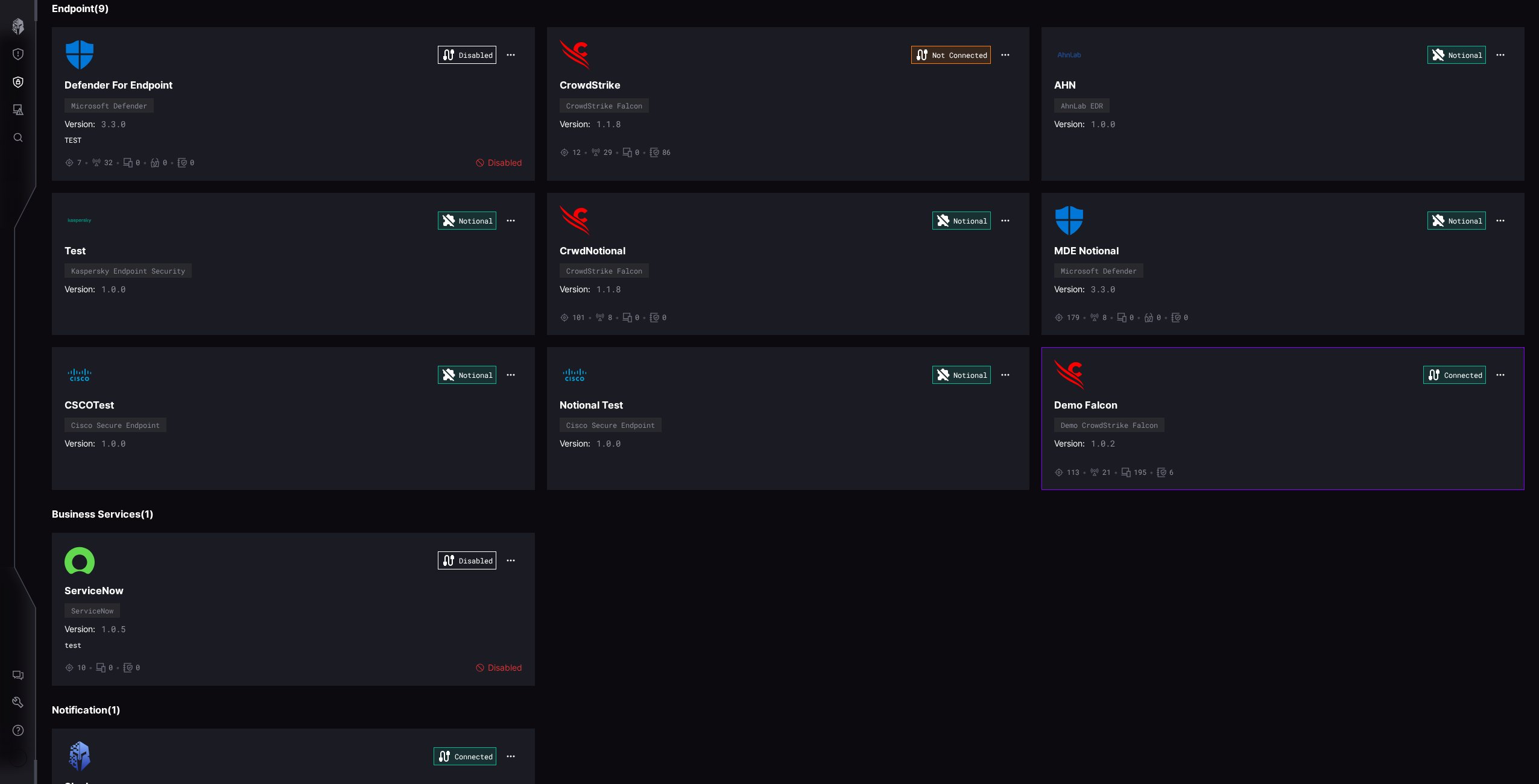
click at [1189, 394] on div "Connected Demo Falcon Demo CrowdStrike Falcon Version: 1.0.2 • 113 • 21 • 195 •…" at bounding box center [1282, 418] width 458 height 117
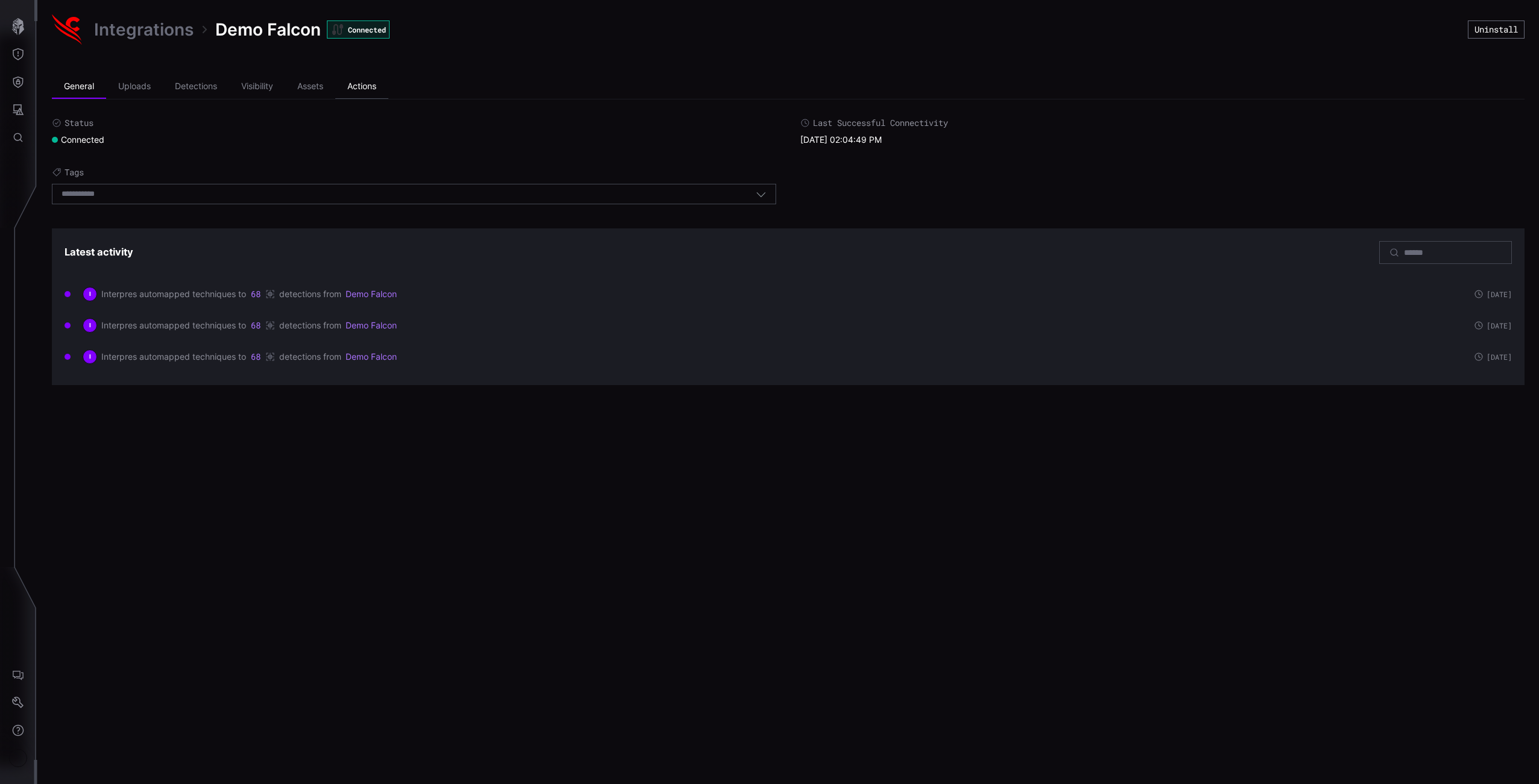
click at [384, 91] on li "Actions" at bounding box center [362, 86] width 53 height 24
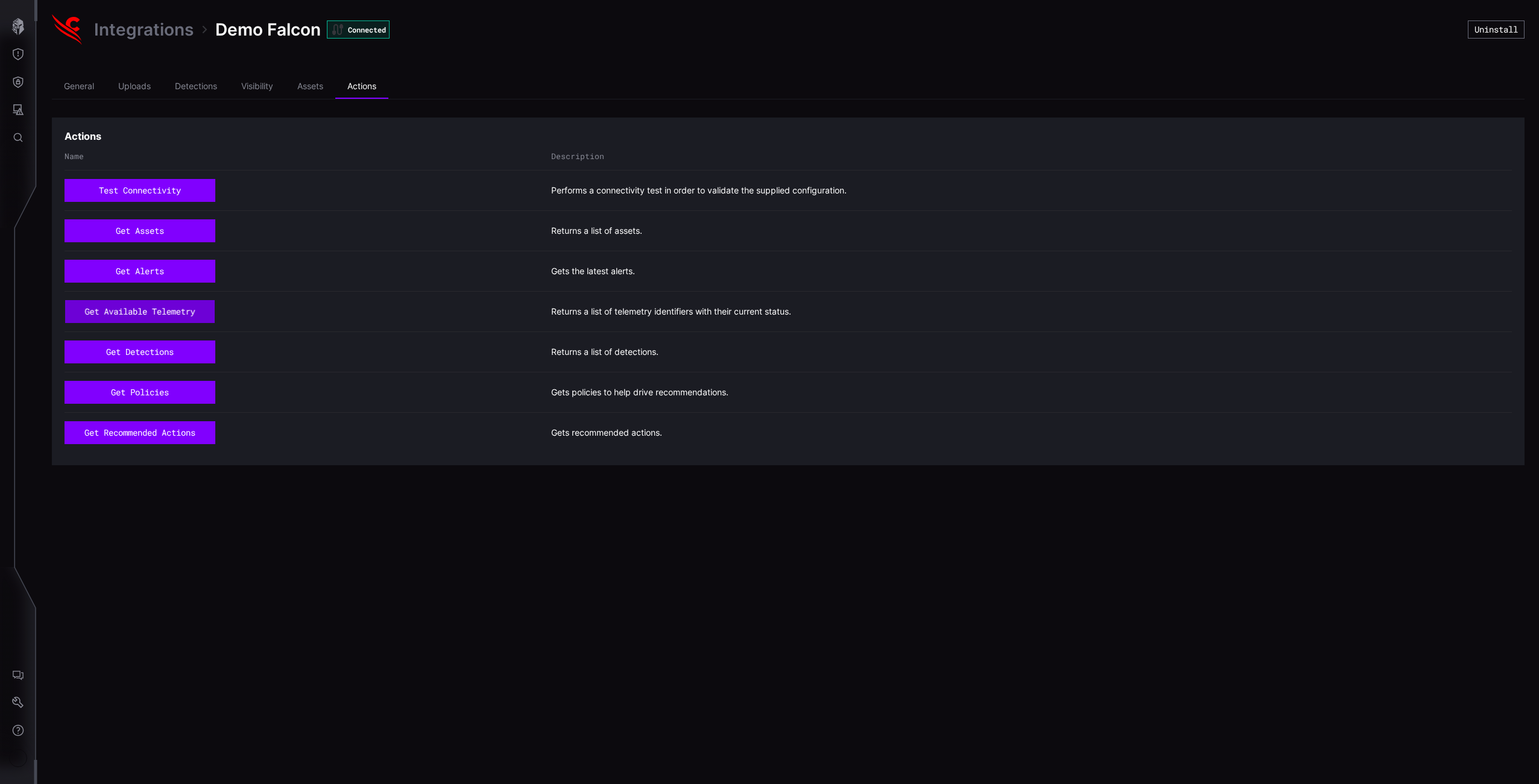
click at [176, 317] on button "get available telemetry" at bounding box center [140, 312] width 150 height 23
click at [182, 234] on button "get assets" at bounding box center [140, 231] width 151 height 23
click at [20, 26] on icon "button" at bounding box center [18, 26] width 12 height 17
